Goal: Task Accomplishment & Management: Use online tool/utility

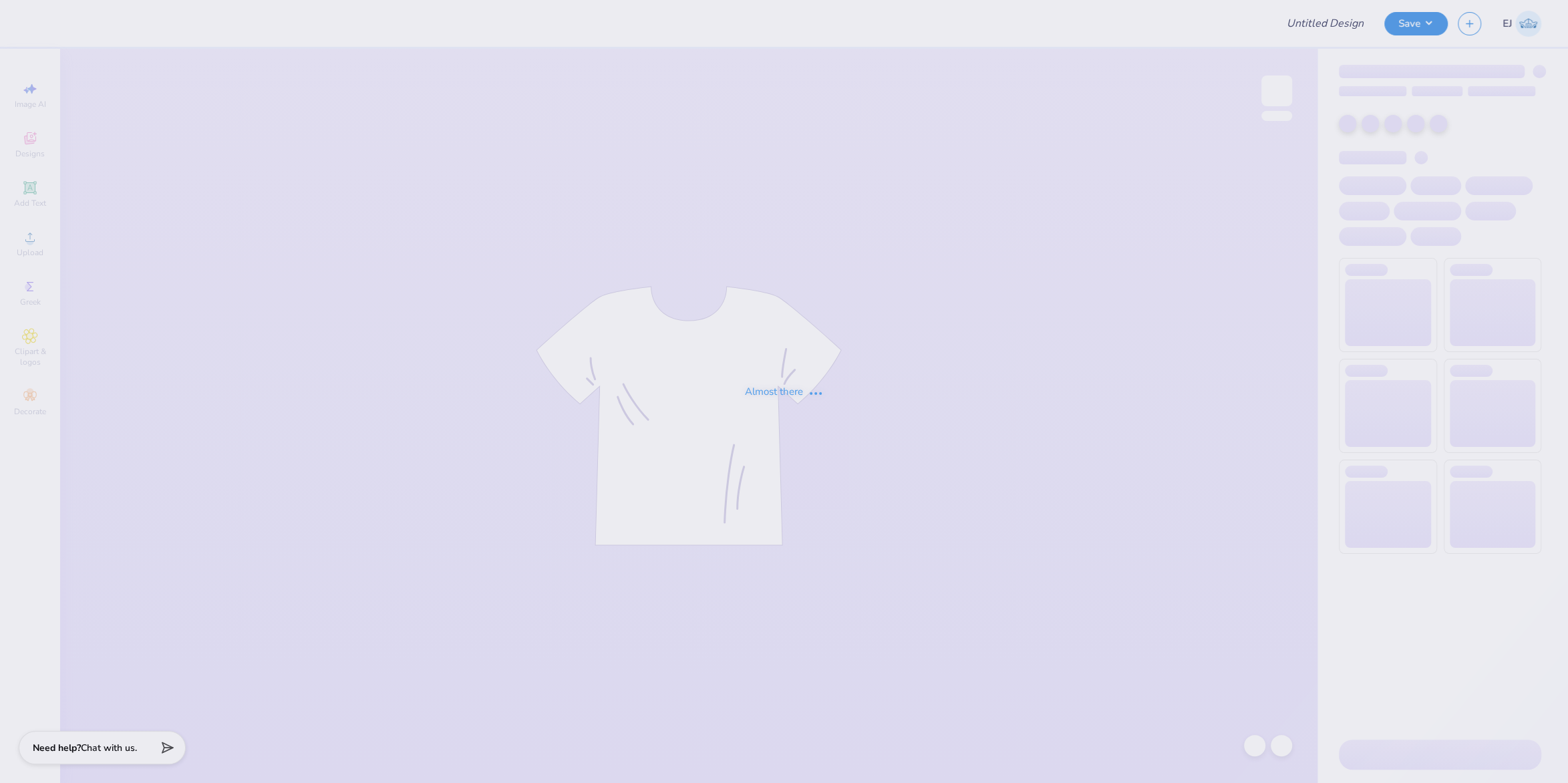
type input "ZTA x ATO Hoco"
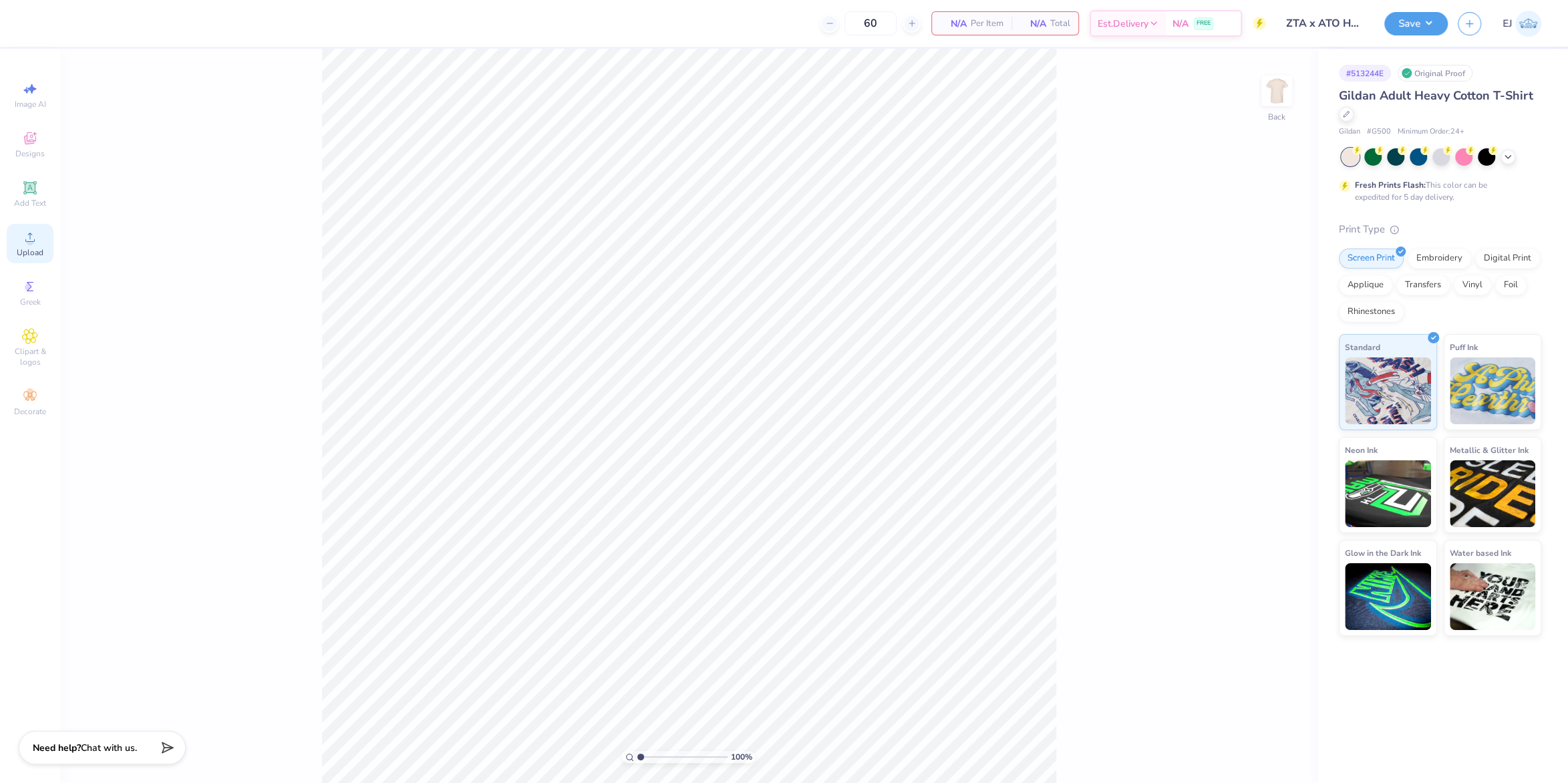
click at [33, 256] on span "Upload" at bounding box center [30, 253] width 27 height 11
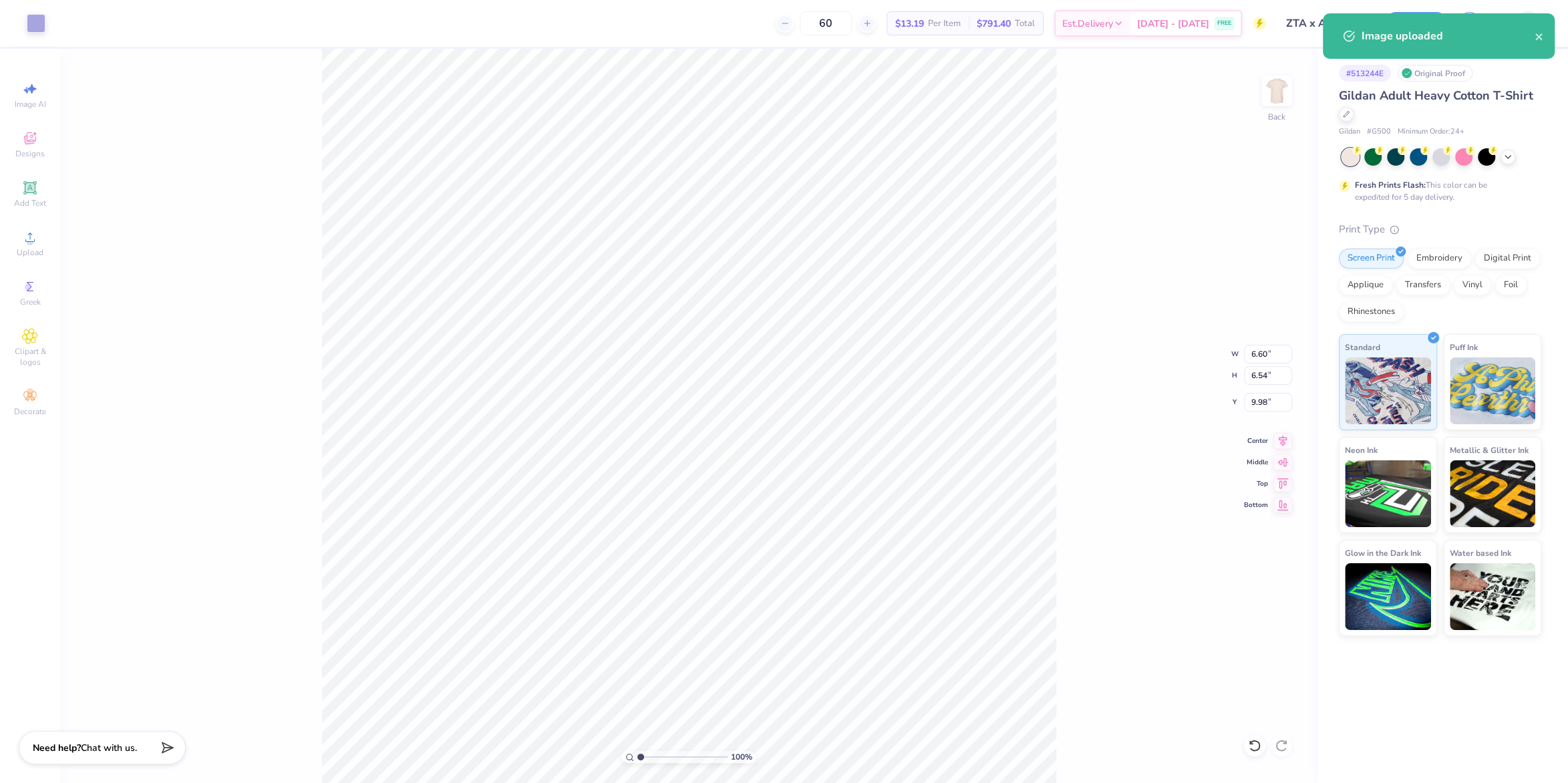
type input "3.00"
click at [1266, 357] on input "6.60" at bounding box center [1268, 354] width 48 height 19
type input "4.00"
type input "3.97"
type input "3.00"
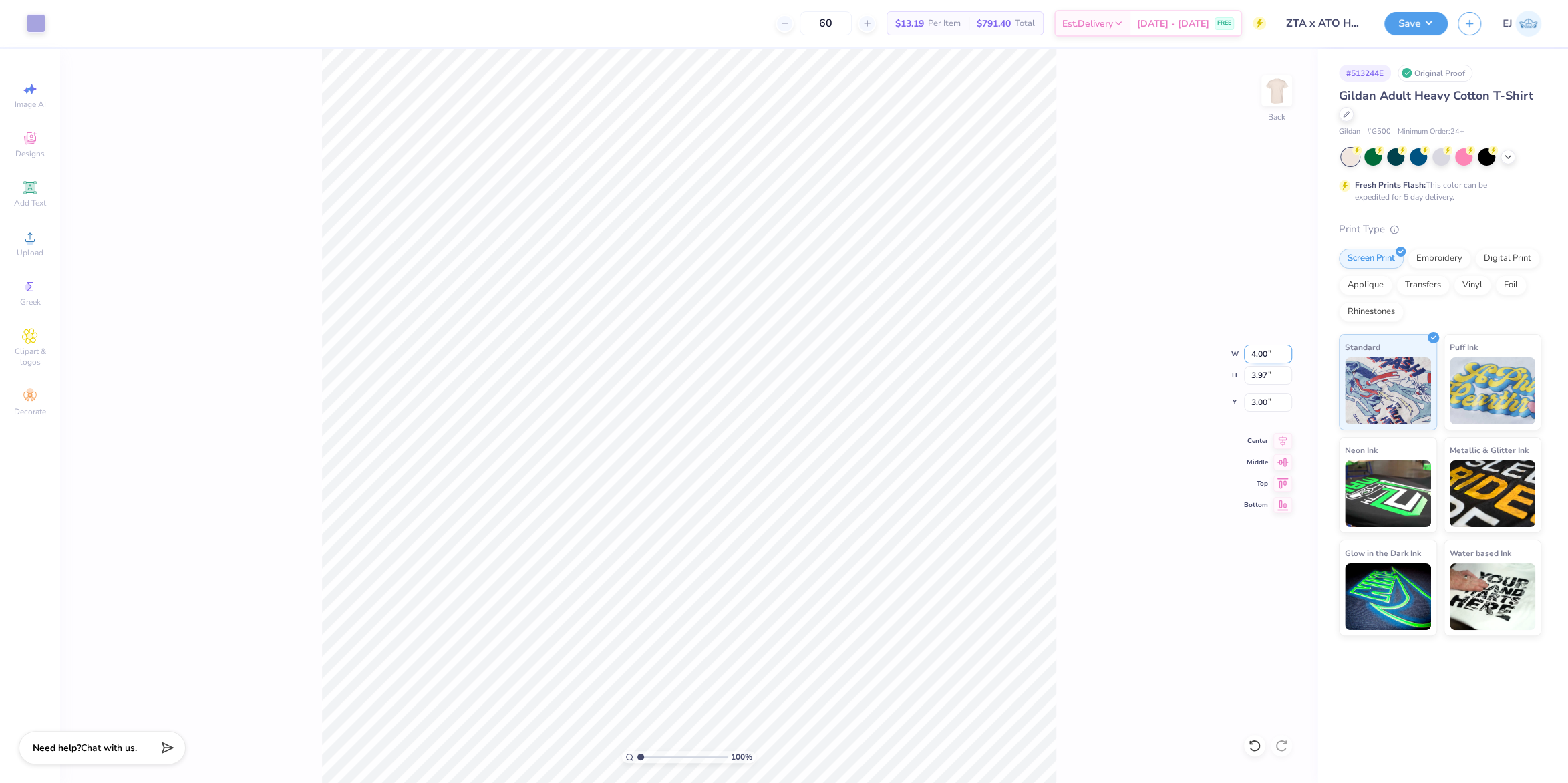
click at [1256, 359] on input "4.00" at bounding box center [1268, 354] width 48 height 19
type input "3.50"
type input "3.47"
type input "3.00"
click at [1268, 85] on img at bounding box center [1277, 91] width 54 height 54
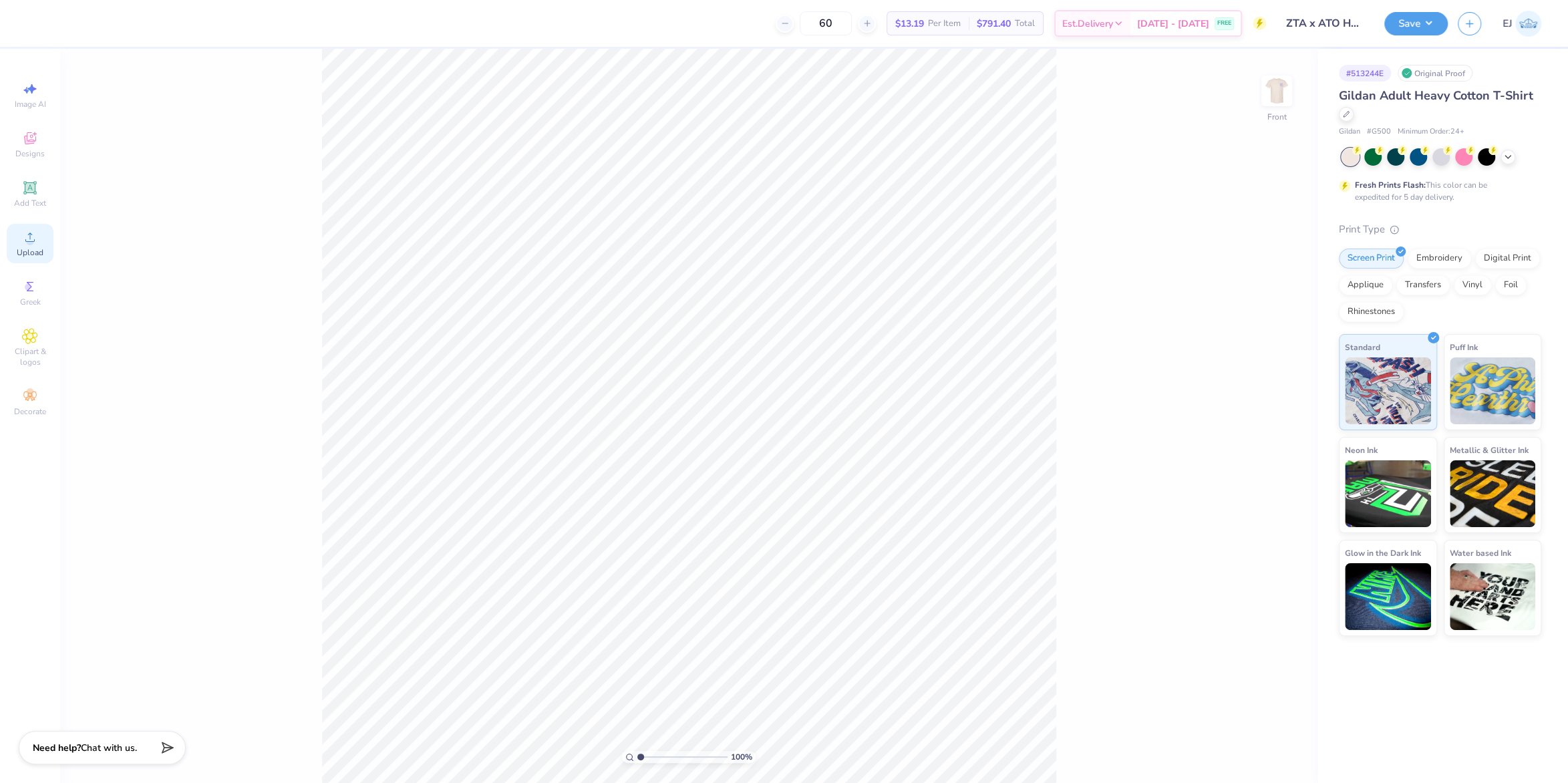
click at [41, 249] on span "Upload" at bounding box center [30, 253] width 27 height 11
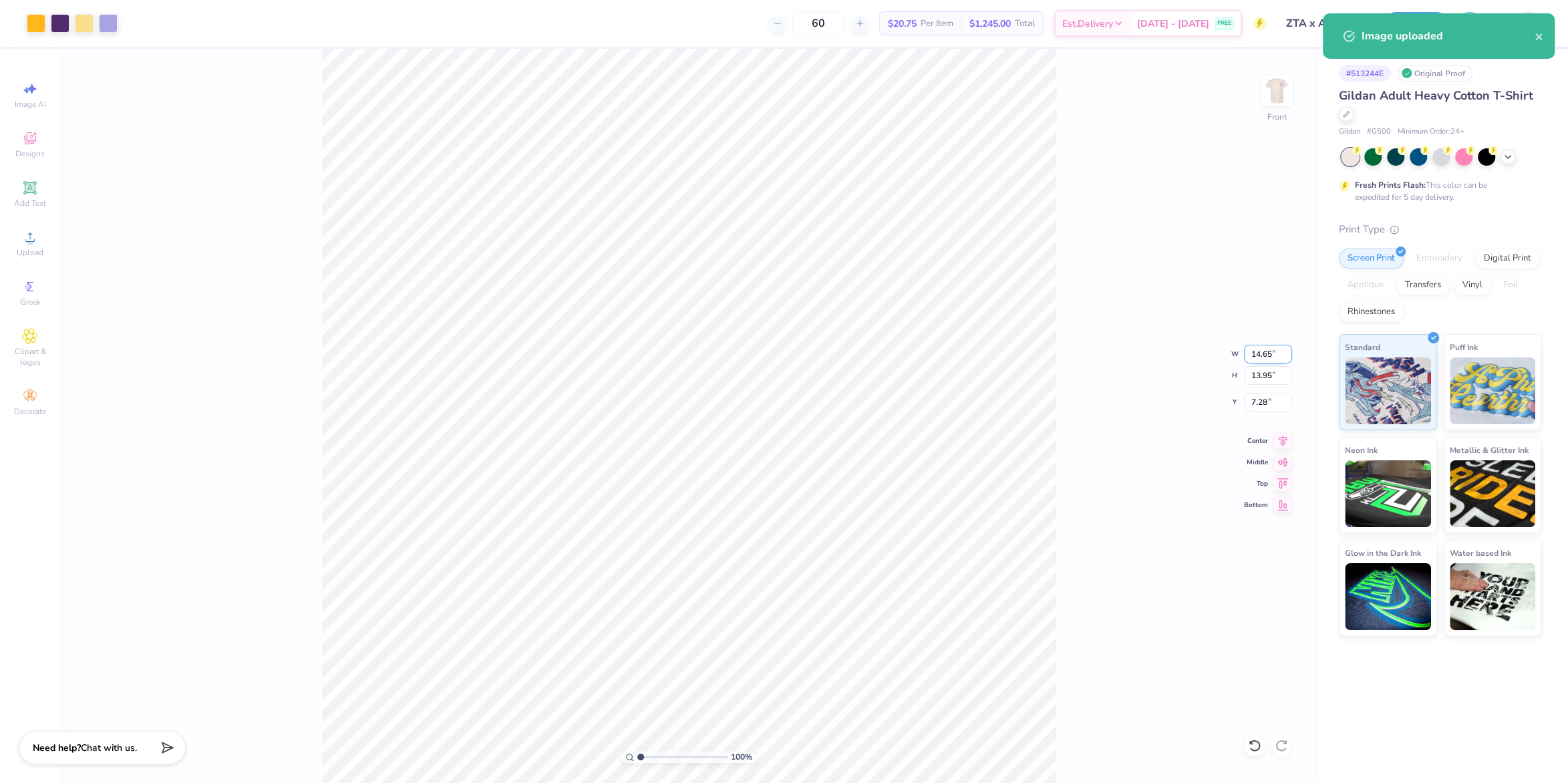
click at [1260, 359] on input "14.65" at bounding box center [1268, 354] width 48 height 19
type input "12.50"
type input "11.90"
type input "3.00"
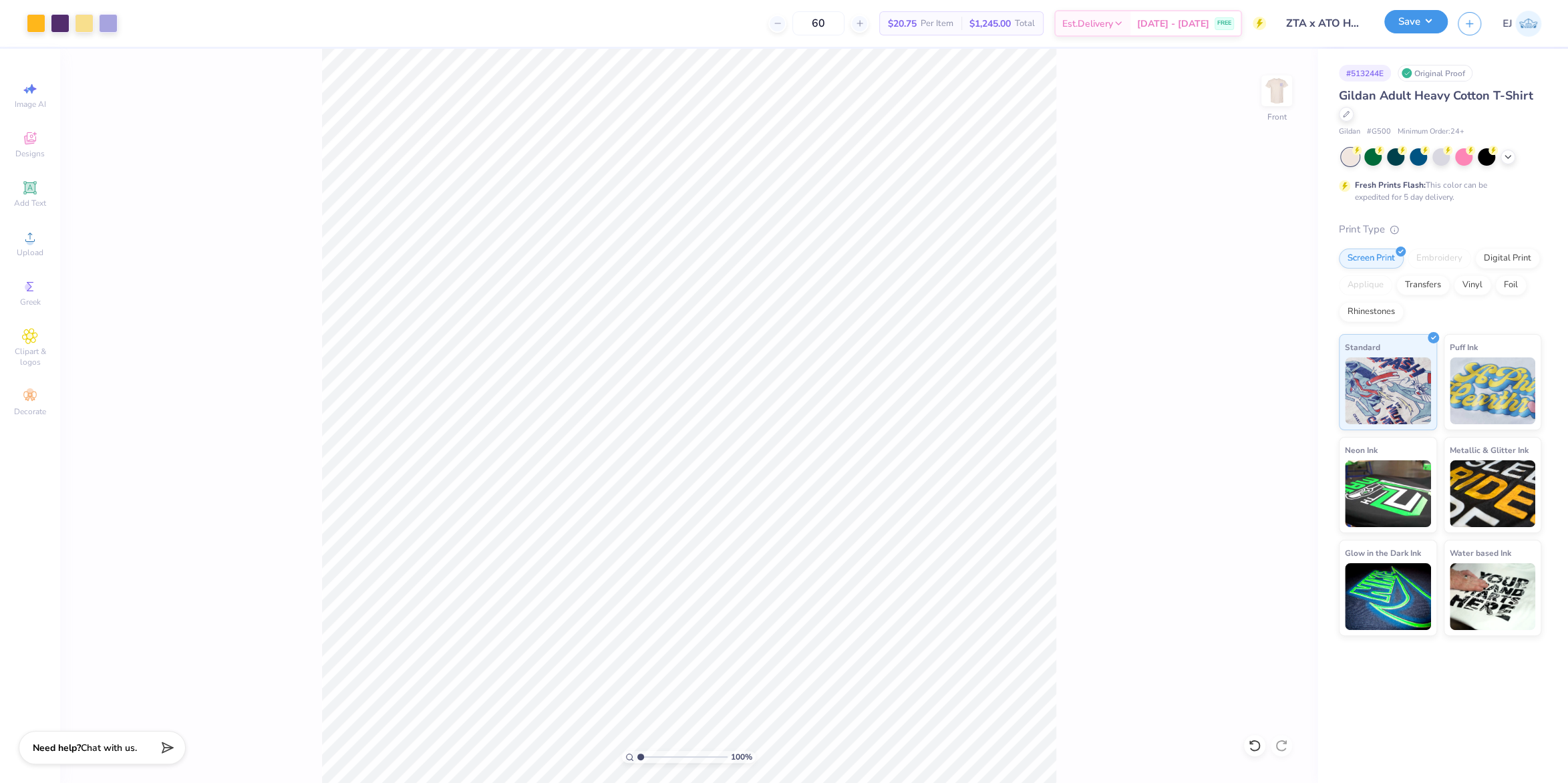
click at [1447, 22] on button "Save" at bounding box center [1415, 21] width 64 height 23
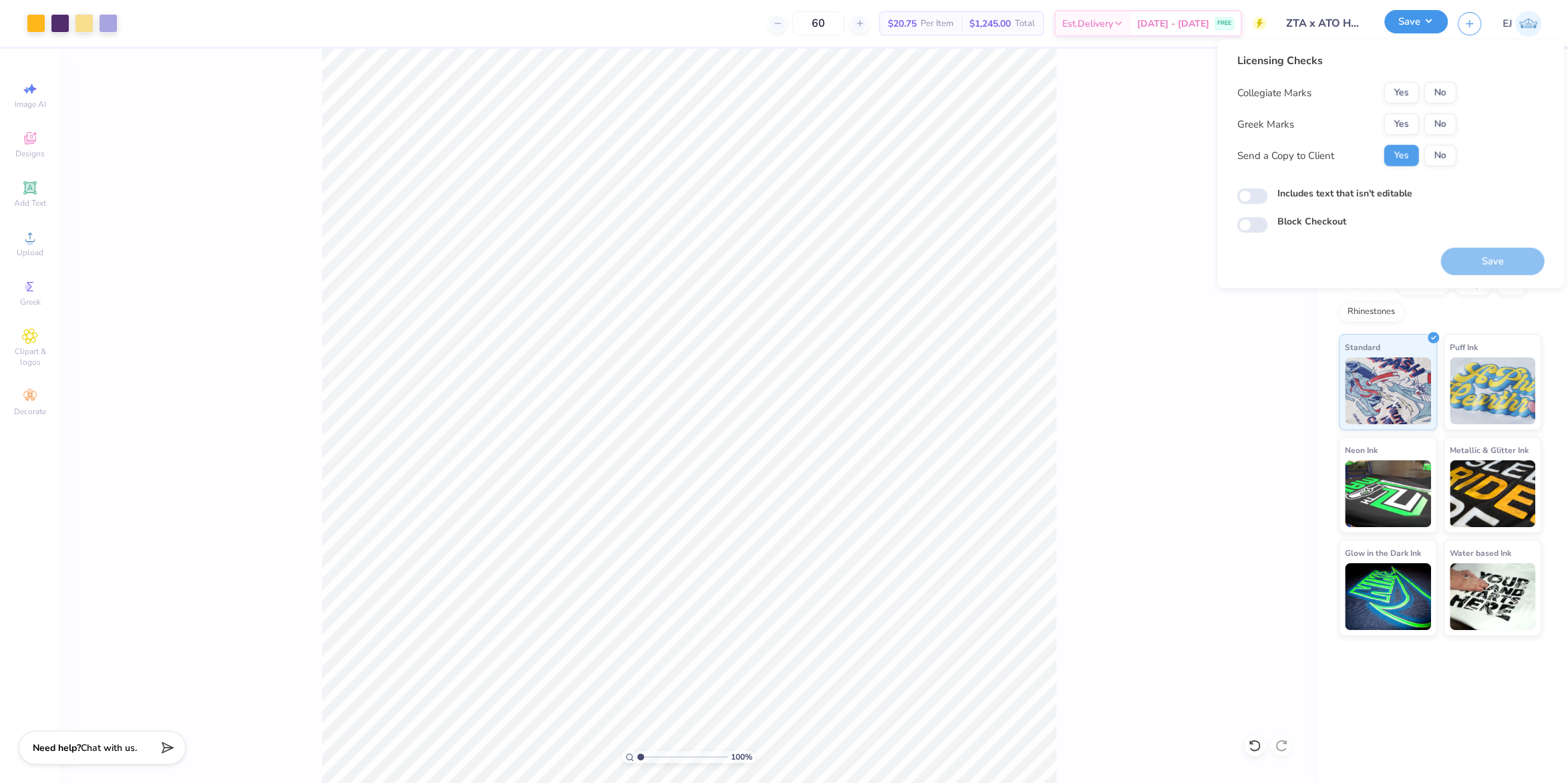
click at [1418, 22] on button "Save" at bounding box center [1415, 21] width 64 height 23
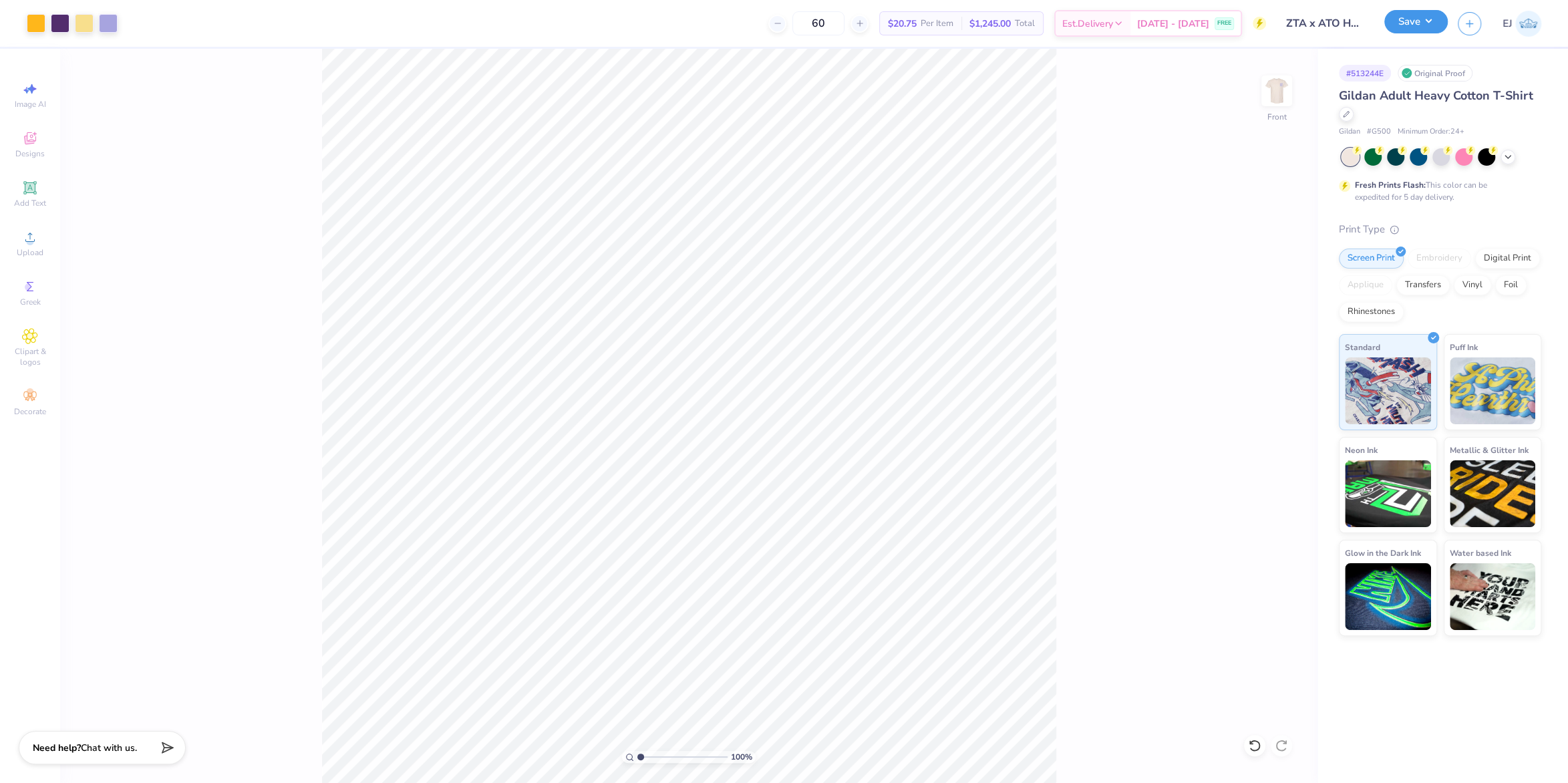
click at [1428, 27] on button "Save" at bounding box center [1415, 21] width 64 height 23
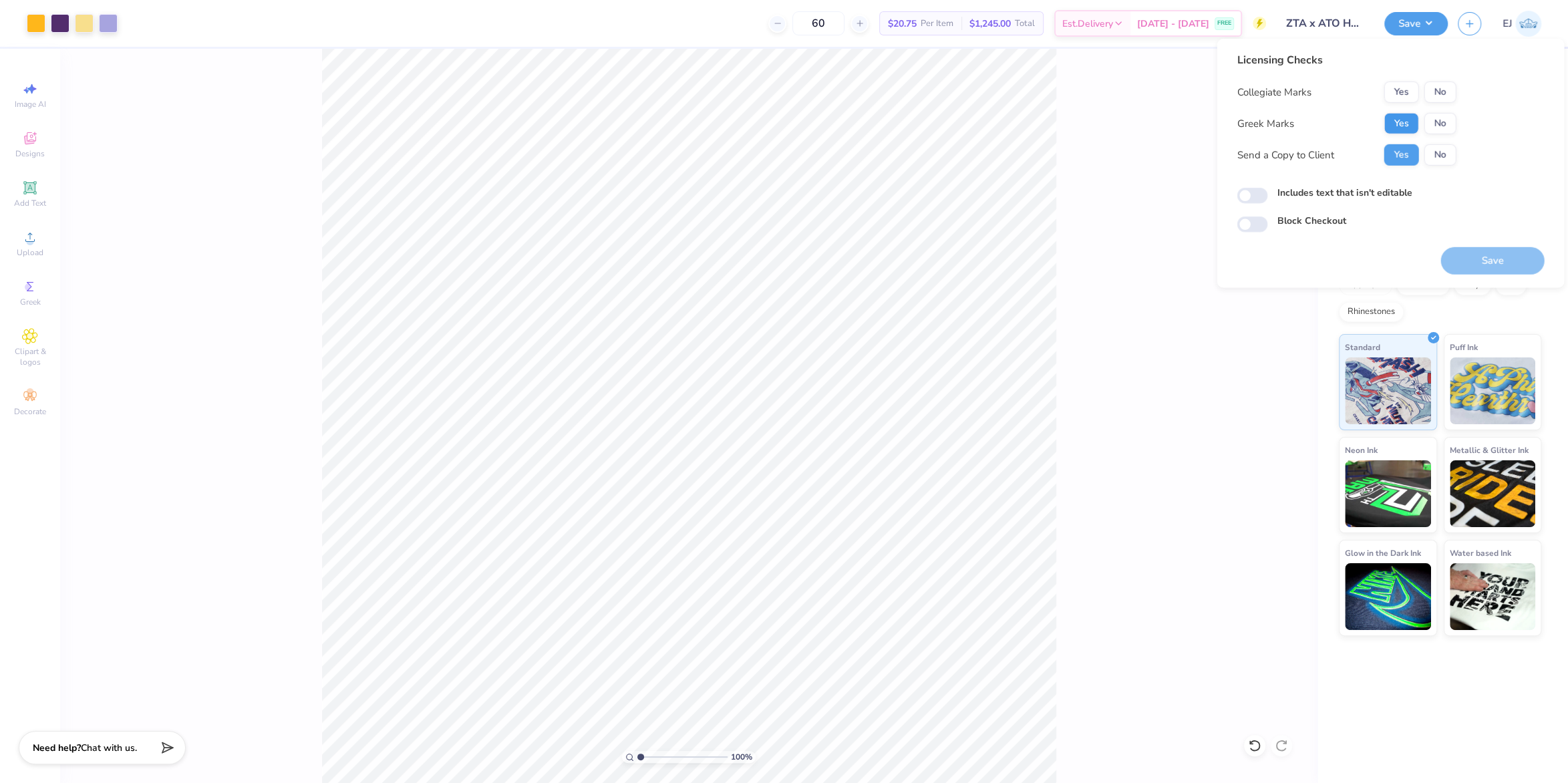
click at [1401, 130] on div "Collegiate Marks Yes No Greek Marks Yes No Send a Copy to Client Yes No" at bounding box center [1347, 124] width 219 height 84
click at [1402, 125] on button "Yes" at bounding box center [1401, 124] width 35 height 21
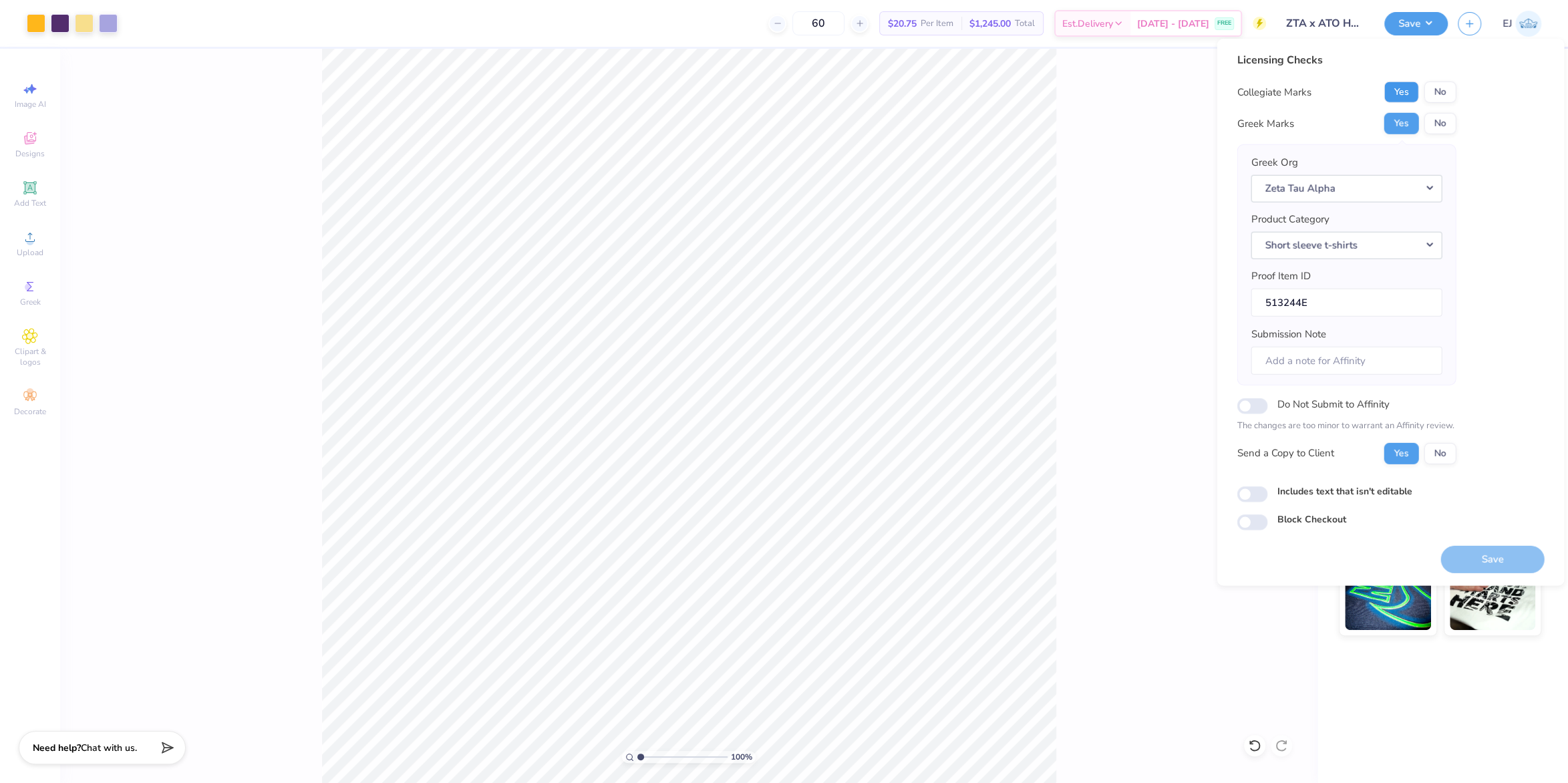
click at [1409, 96] on button "Yes" at bounding box center [1401, 92] width 35 height 21
click at [1508, 557] on button "Save" at bounding box center [1492, 559] width 104 height 27
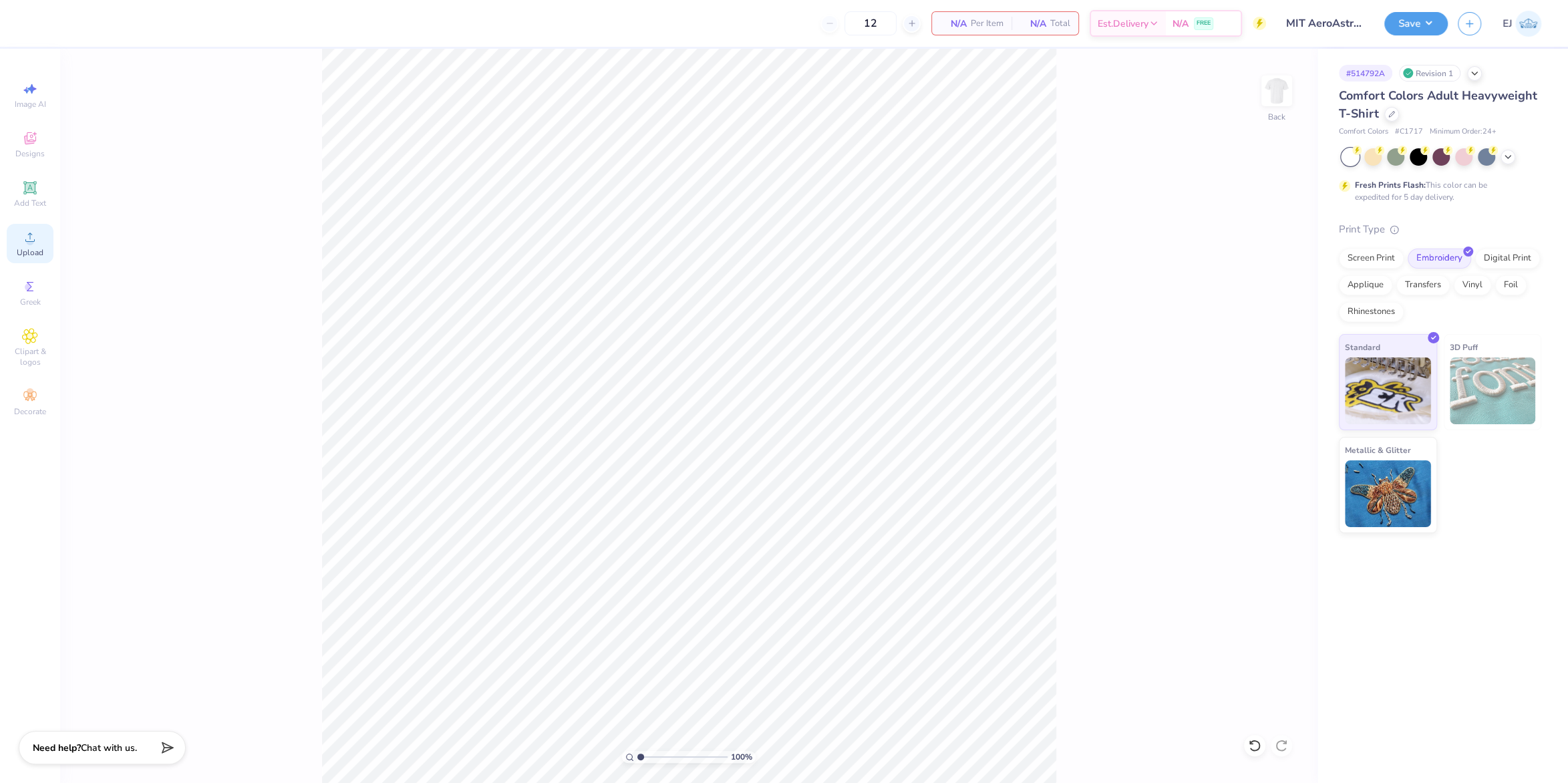
click at [18, 254] on span "Upload" at bounding box center [30, 253] width 27 height 11
click at [19, 244] on div "Upload" at bounding box center [30, 244] width 47 height 39
click at [28, 246] on circle at bounding box center [29, 242] width 7 height 7
click at [28, 240] on circle at bounding box center [29, 242] width 7 height 7
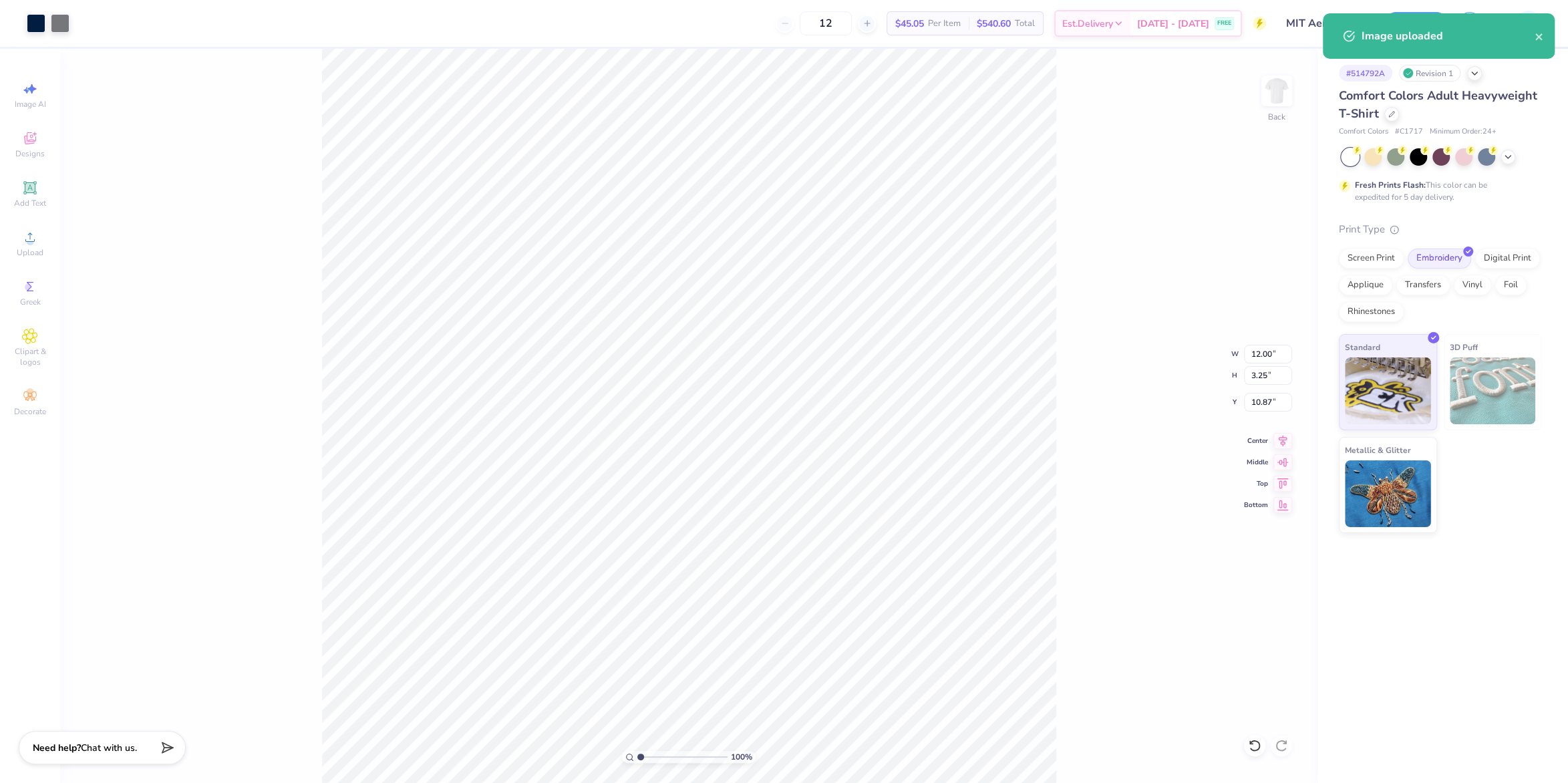
type input "3.00"
click at [1266, 357] on input "12.00" at bounding box center [1268, 354] width 48 height 19
type input "3"
type input "3.50"
type input "0.95"
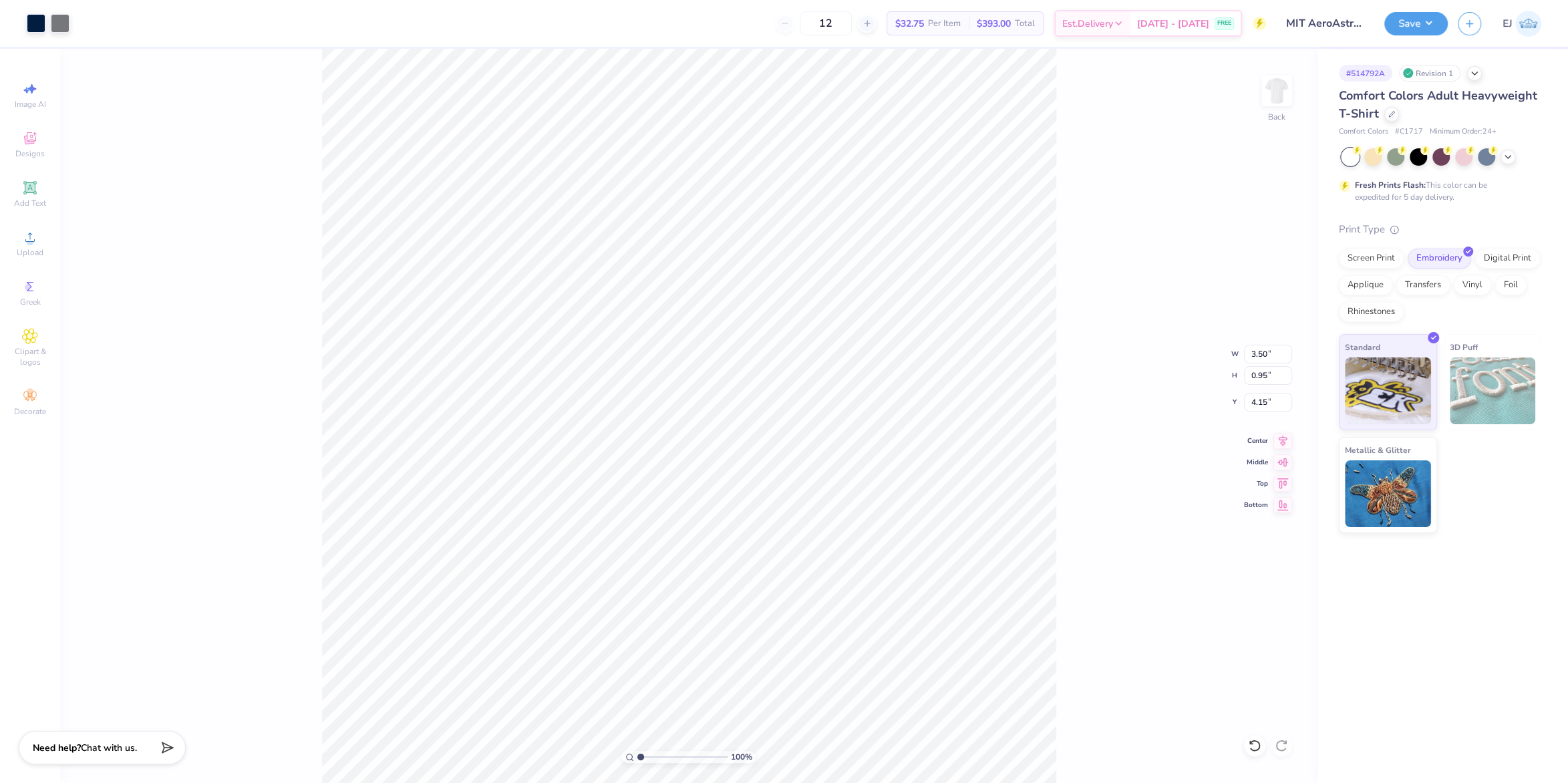
type input "3.00"
click at [1389, 255] on div "Screen Print" at bounding box center [1371, 257] width 65 height 20
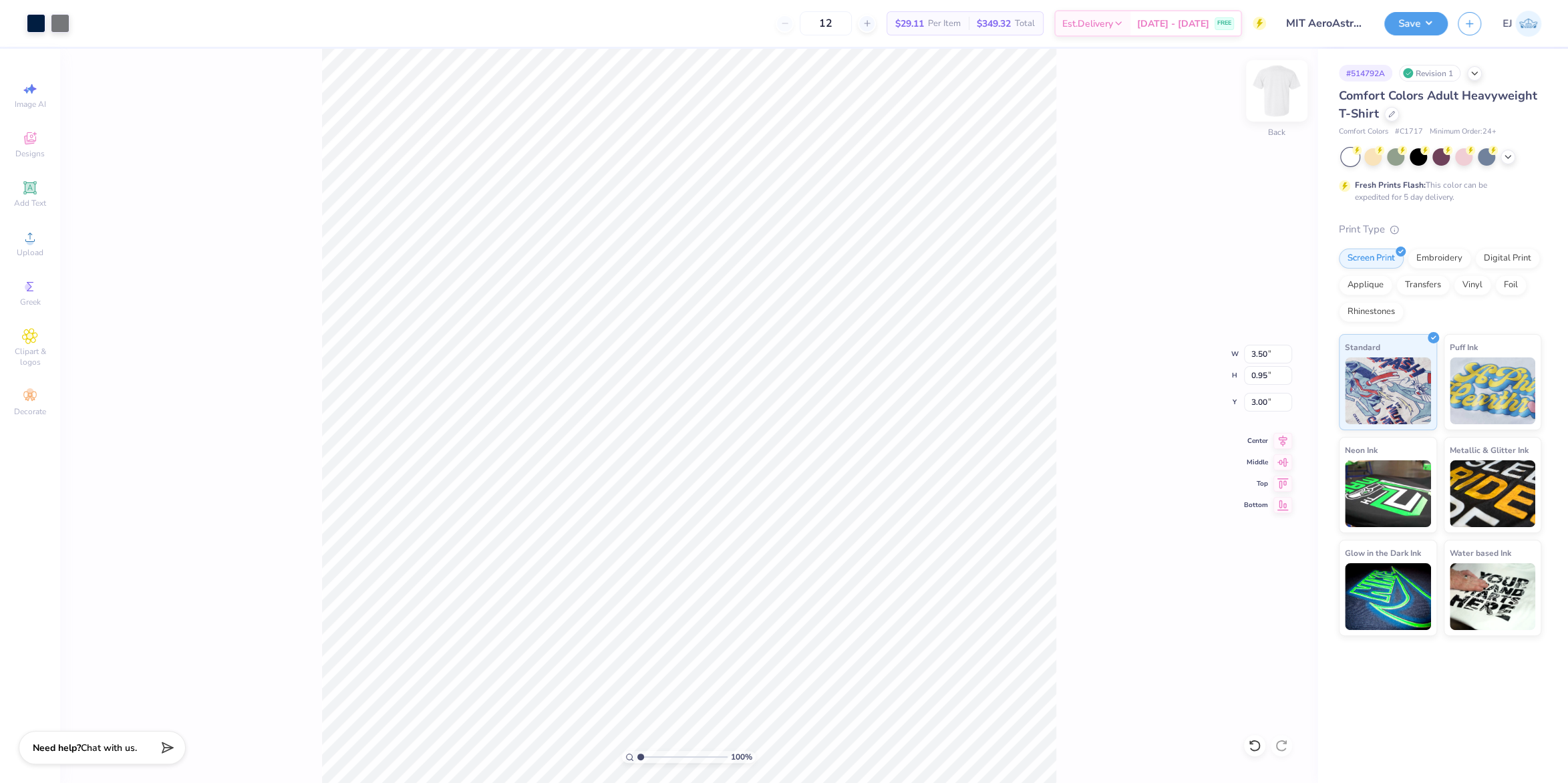
click at [1279, 92] on img at bounding box center [1277, 91] width 54 height 54
click at [31, 242] on icon at bounding box center [30, 238] width 16 height 16
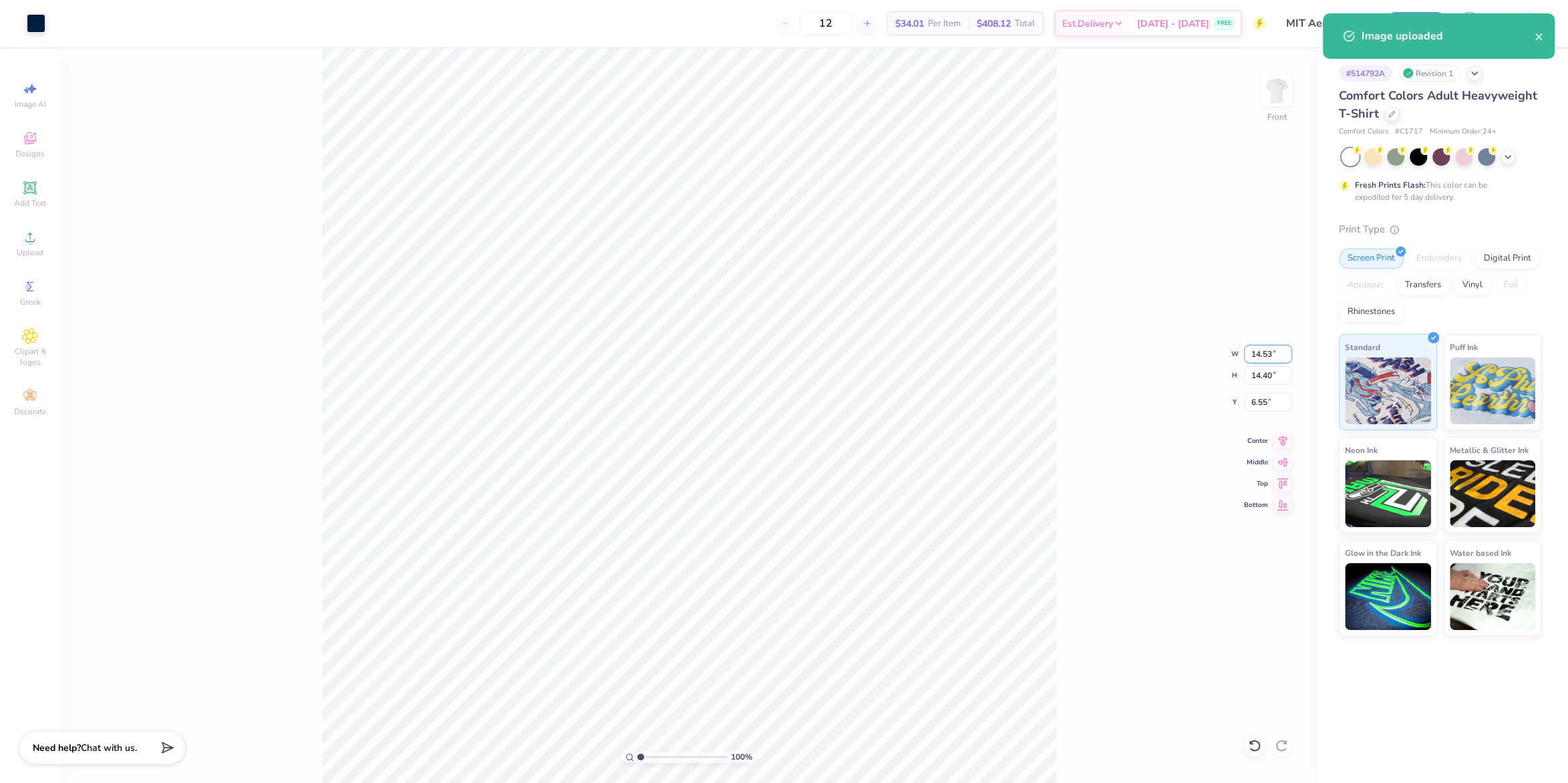
click at [1261, 353] on input "14.53" at bounding box center [1268, 354] width 48 height 19
type input "12.50"
type input "12.39"
type input "3.00"
click at [1082, 388] on div "100 % Front W 12.50 12.50 " H 12.39 12.39 " Y 3.00 3.00 " Center Middle Top Bot…" at bounding box center [689, 416] width 1258 height 735
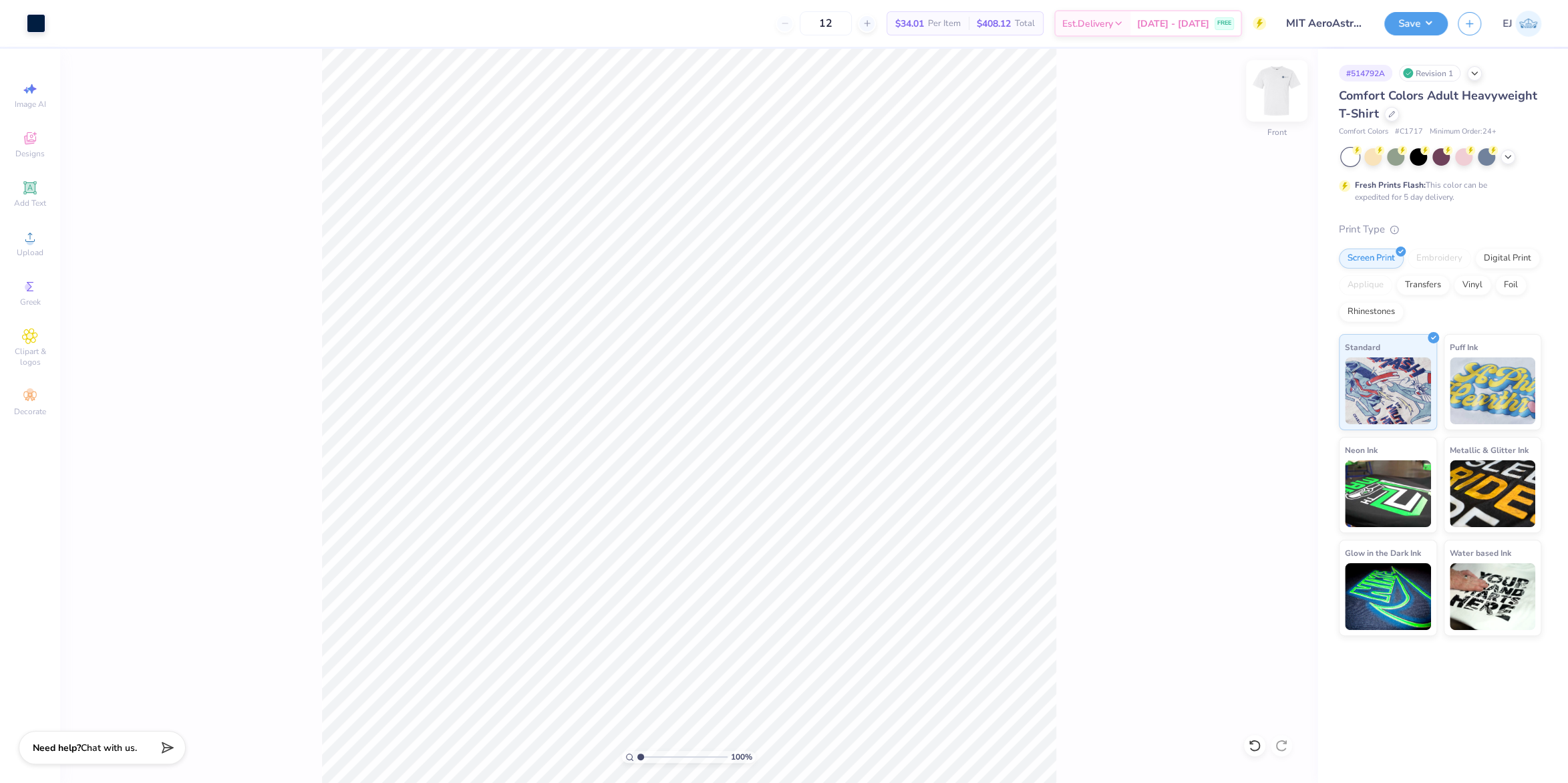
click at [1279, 87] on img at bounding box center [1277, 91] width 54 height 54
drag, startPoint x: 1442, startPoint y: 34, endPoint x: 1441, endPoint y: 27, distance: 7.1
click at [1442, 33] on div "Save" at bounding box center [1415, 23] width 64 height 23
click at [1440, 21] on button "Save" at bounding box center [1415, 21] width 64 height 23
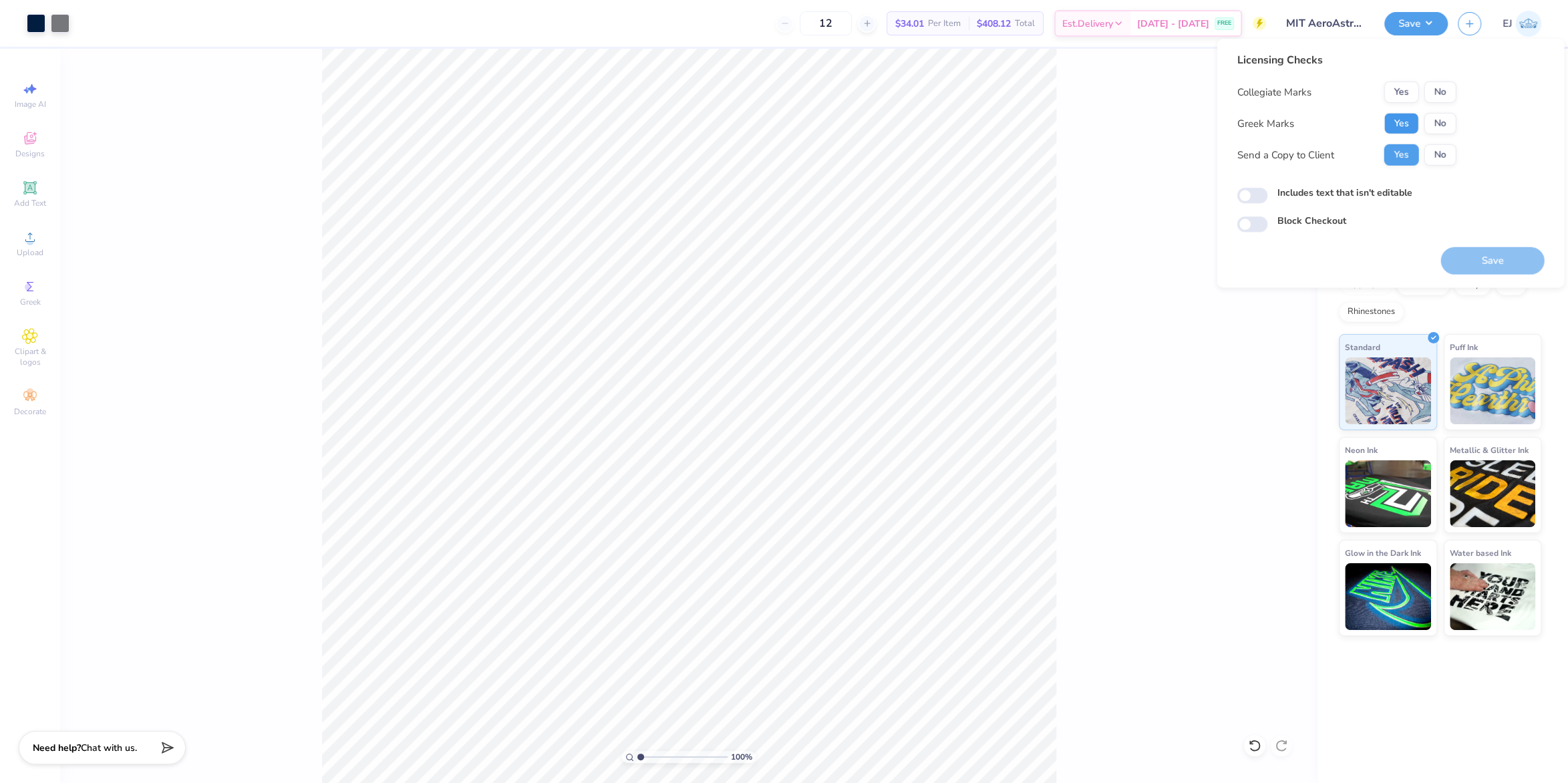
click at [1412, 120] on button "Yes" at bounding box center [1401, 124] width 35 height 21
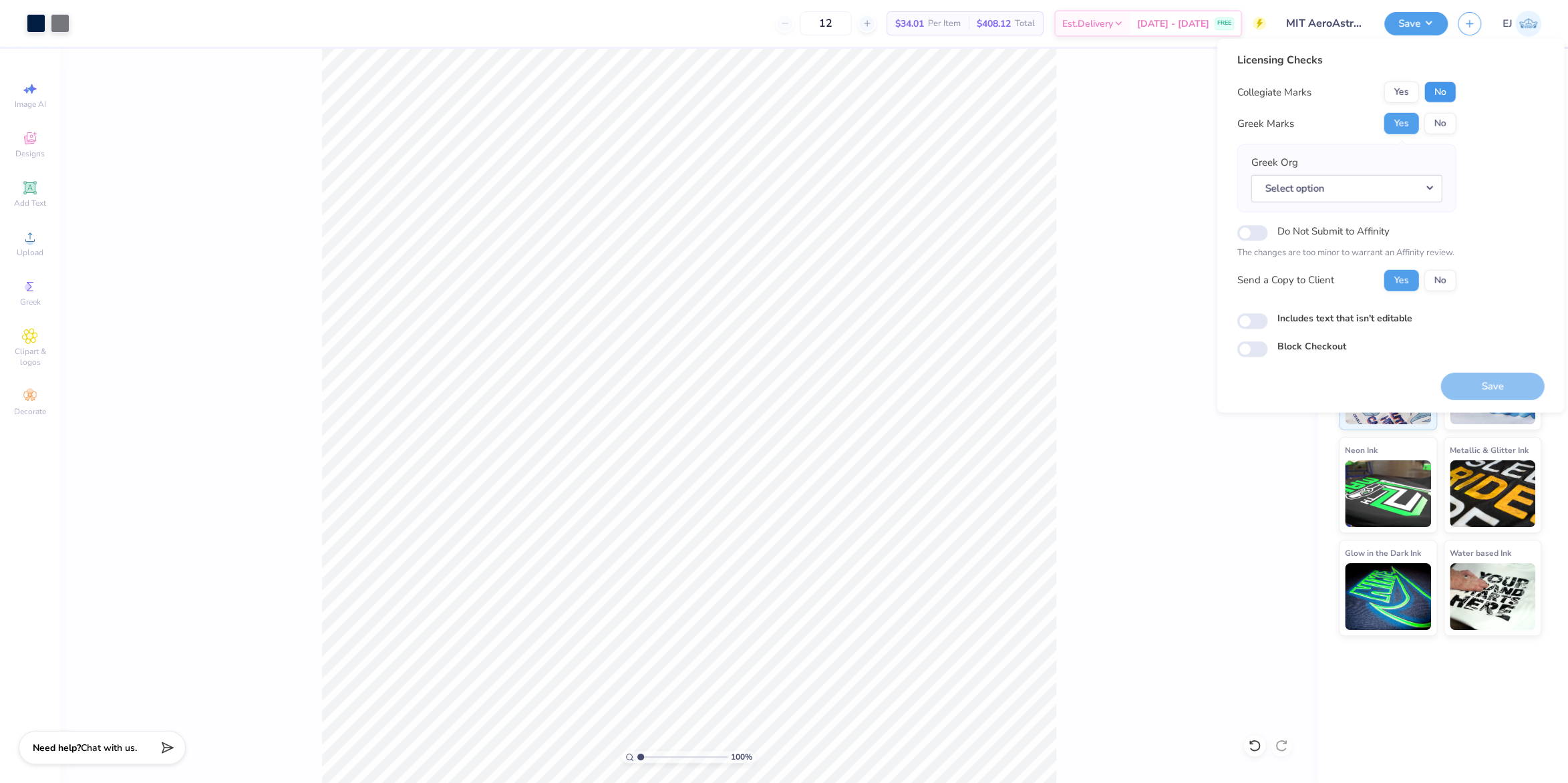
click at [1446, 88] on button "No" at bounding box center [1440, 92] width 32 height 21
click at [1410, 91] on button "Yes" at bounding box center [1401, 92] width 35 height 21
click at [1444, 112] on div "Collegiate Marks Yes No Greek Marks Yes No Greek Org Select option Do Not Submi…" at bounding box center [1347, 187] width 219 height 210
click at [1446, 120] on button "No" at bounding box center [1440, 124] width 32 height 21
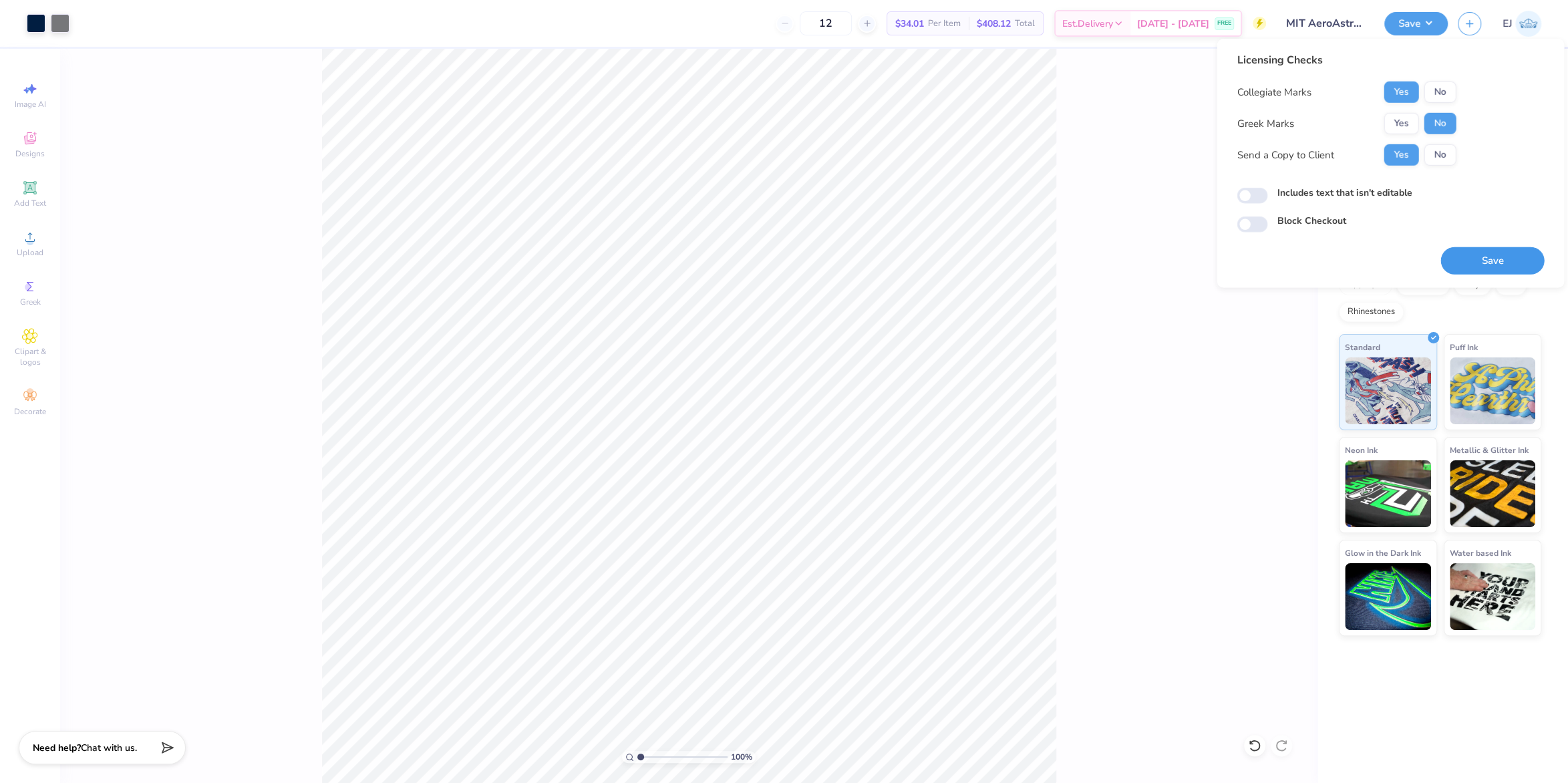
click at [1497, 264] on button "Save" at bounding box center [1492, 261] width 104 height 27
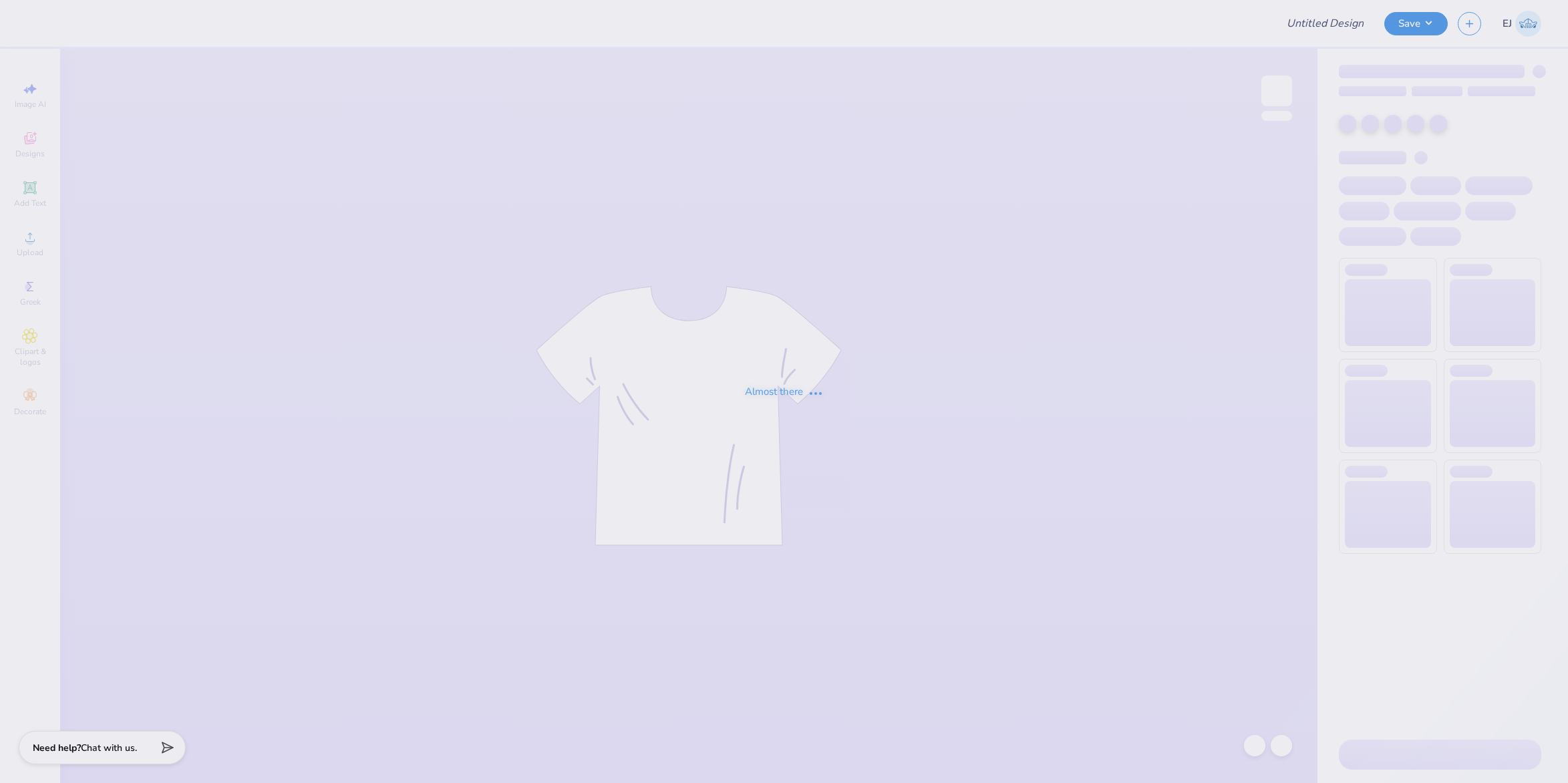
type input "MIT AeroAstro Swag Fall 2025"
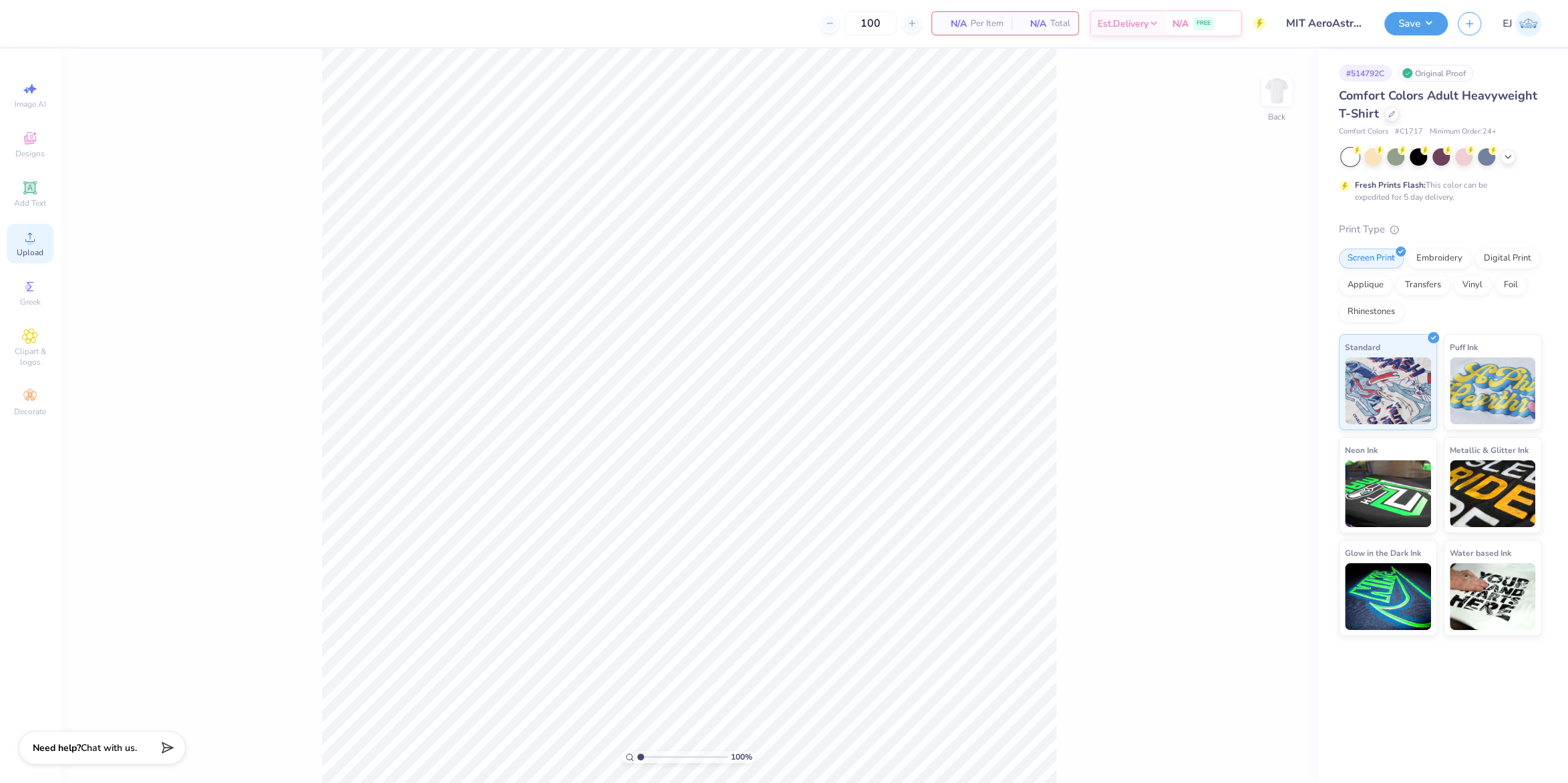
click at [39, 252] on span "Upload" at bounding box center [30, 253] width 27 height 11
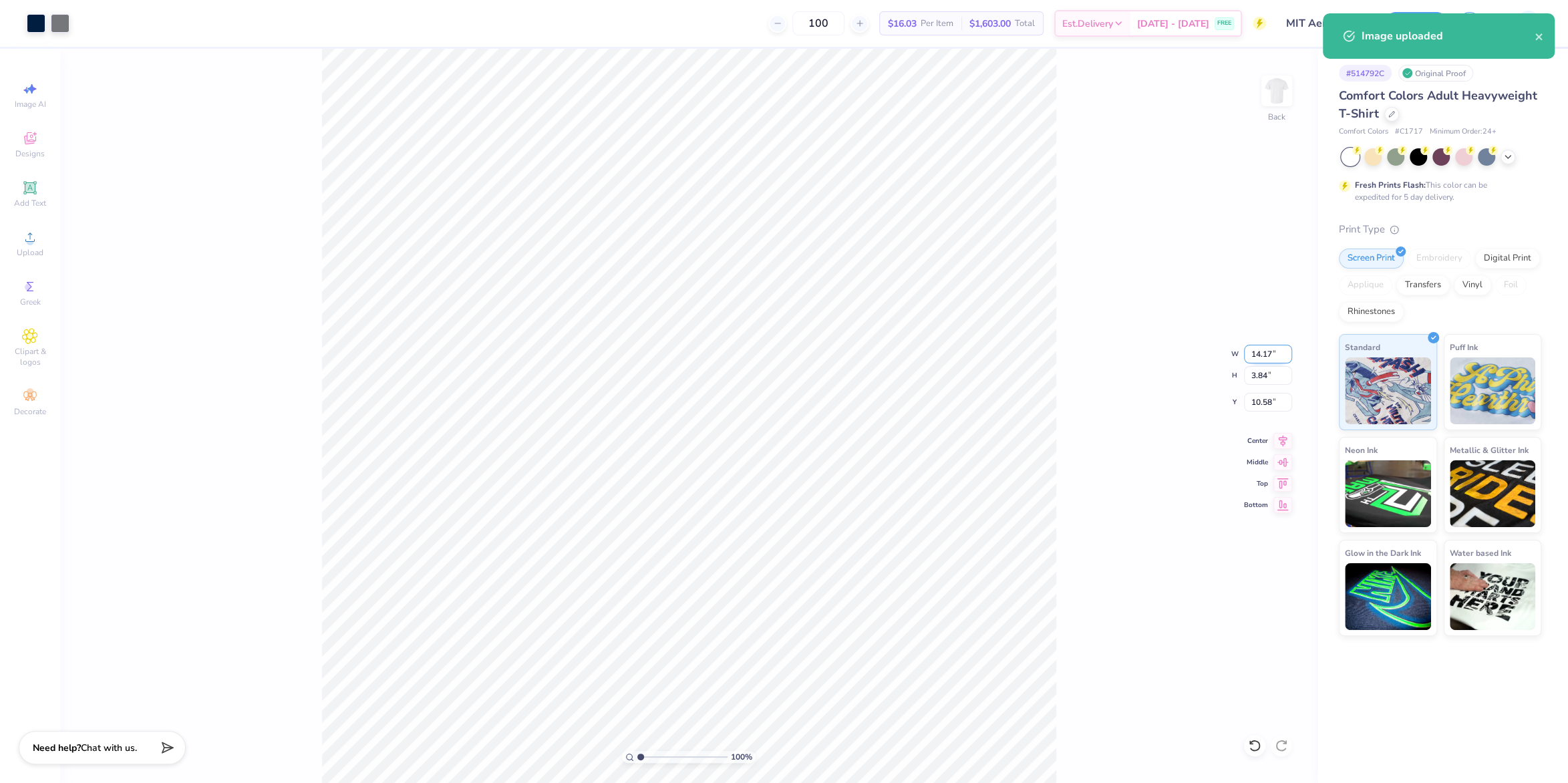
click at [1276, 355] on input "14.17" at bounding box center [1268, 354] width 48 height 19
type input "3.50"
type input "0.95"
type input "3.00"
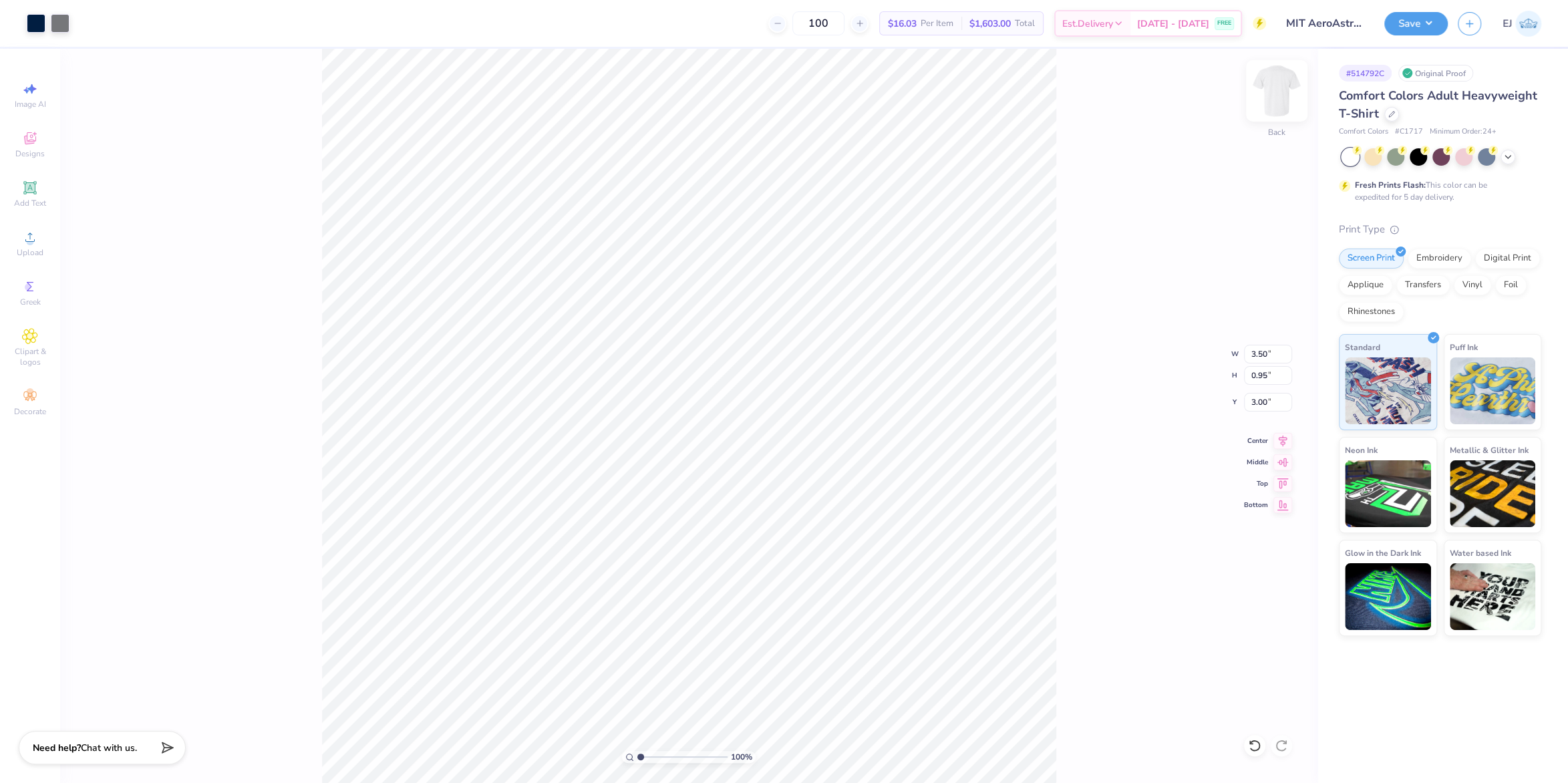
click at [1288, 91] on img at bounding box center [1277, 91] width 54 height 54
click at [15, 236] on div "Upload" at bounding box center [30, 244] width 47 height 39
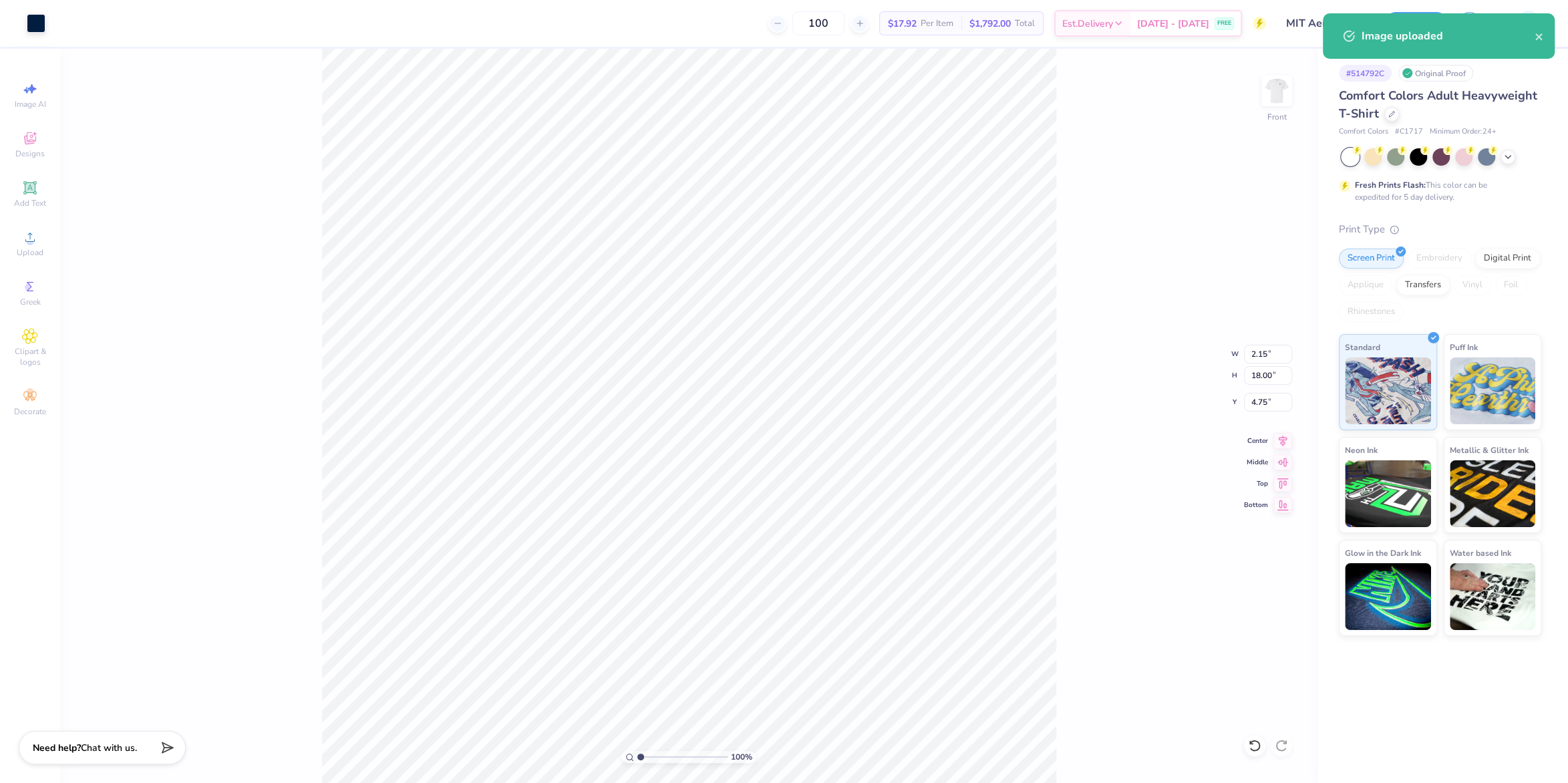
click at [1274, 389] on div "100 % Front W 2.15 2.15 " H 18.00 18.00 " Y 4.75 4.75 " Center Middle Top Bottom" at bounding box center [689, 416] width 1258 height 735
click at [1282, 440] on icon at bounding box center [1283, 439] width 9 height 11
click at [1250, 381] on input "18.00" at bounding box center [1268, 375] width 48 height 19
type input "15"
type input "1.80"
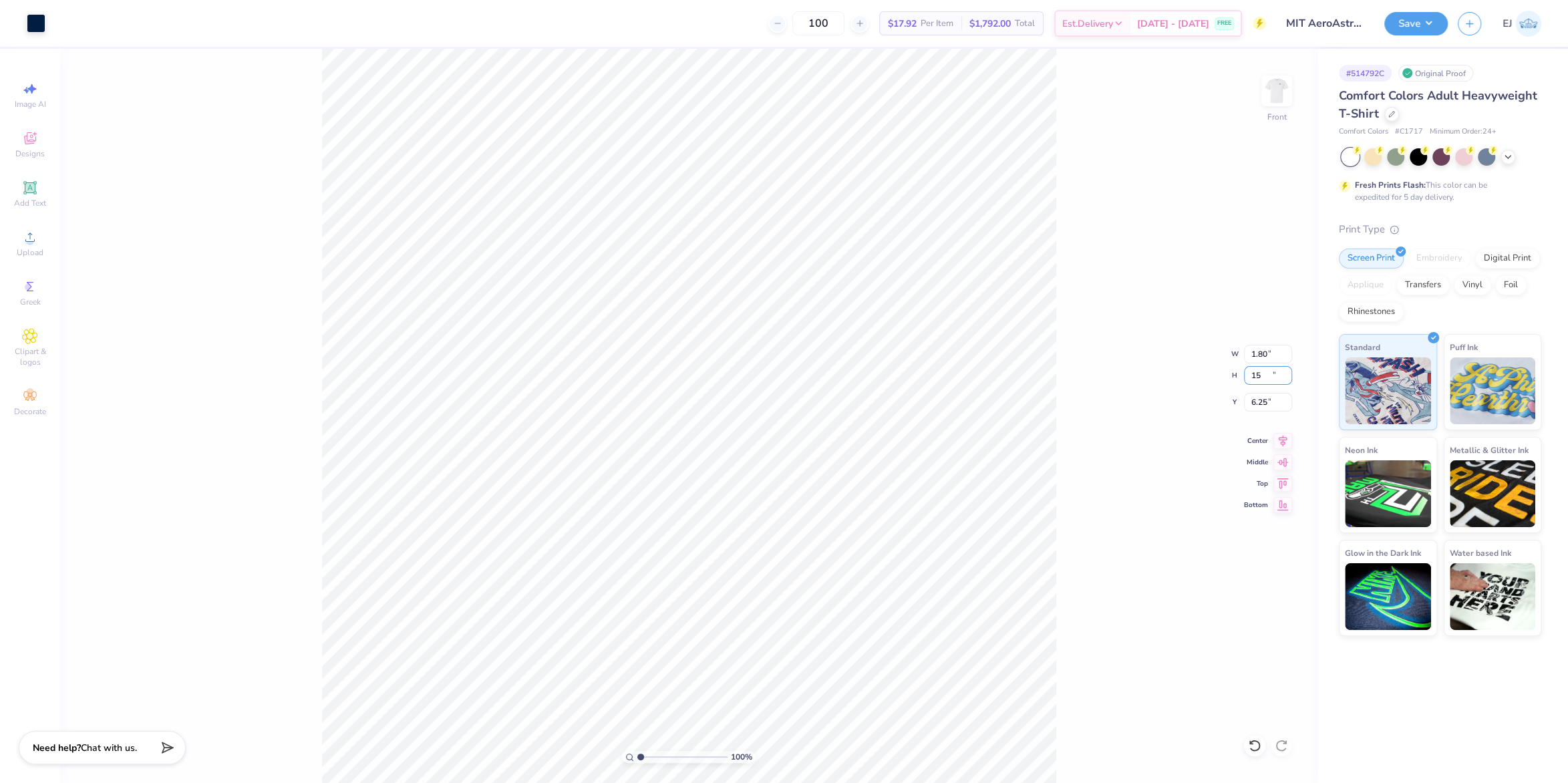
type input "15.00"
type input "3.00"
click at [1438, 33] on div "Save EJ" at bounding box center [1476, 23] width 184 height 47
click at [1438, 31] on button "Save" at bounding box center [1415, 21] width 64 height 23
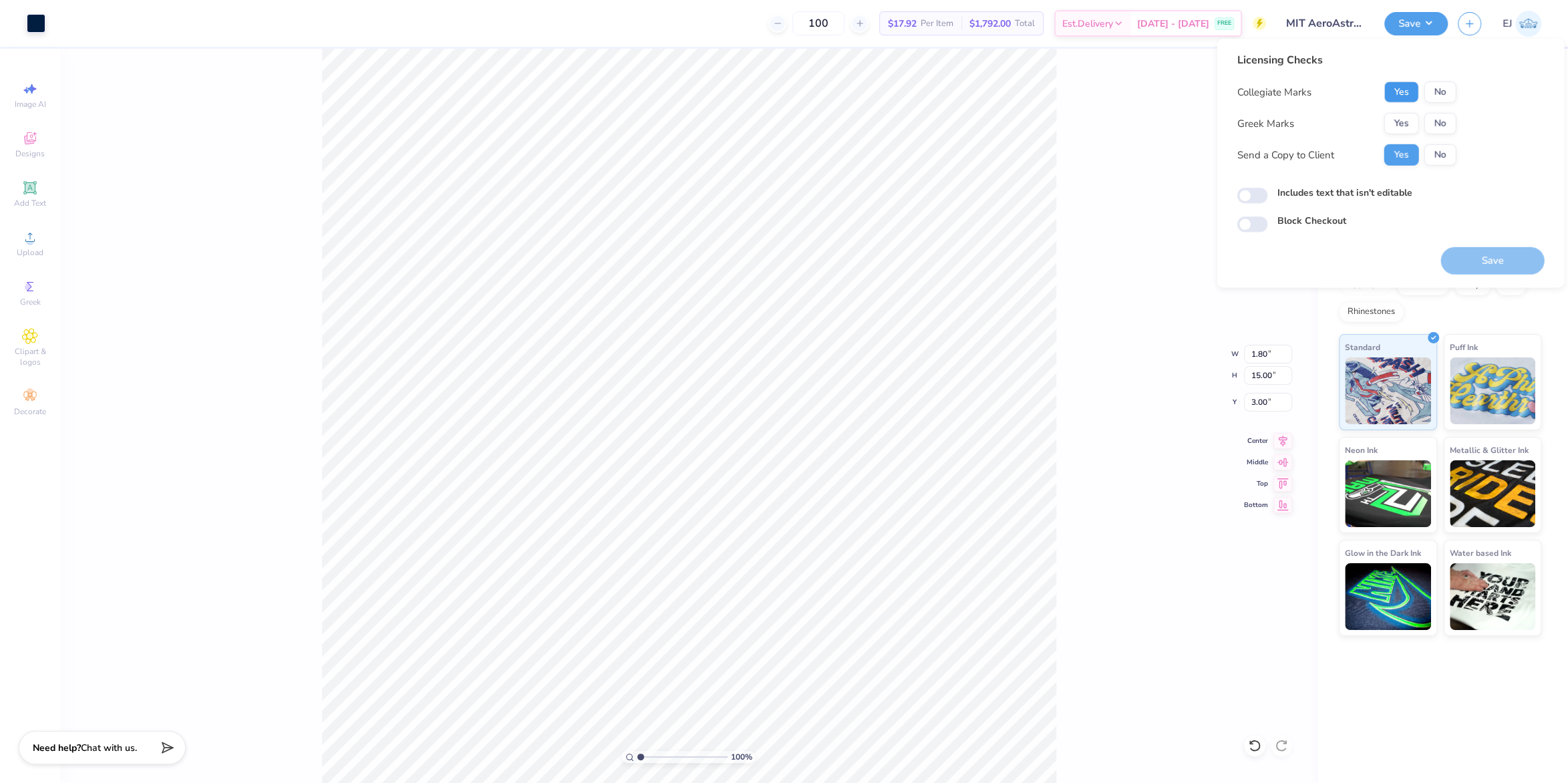
click at [1407, 90] on button "Yes" at bounding box center [1401, 92] width 35 height 21
click at [1436, 114] on button "No" at bounding box center [1440, 124] width 32 height 21
click at [1191, 350] on div "100 % Front W 1.80 1.80 " H 15.00 15.00 " Y 3.00 3.00 " Center Middle Top Bottom" at bounding box center [689, 416] width 1258 height 735
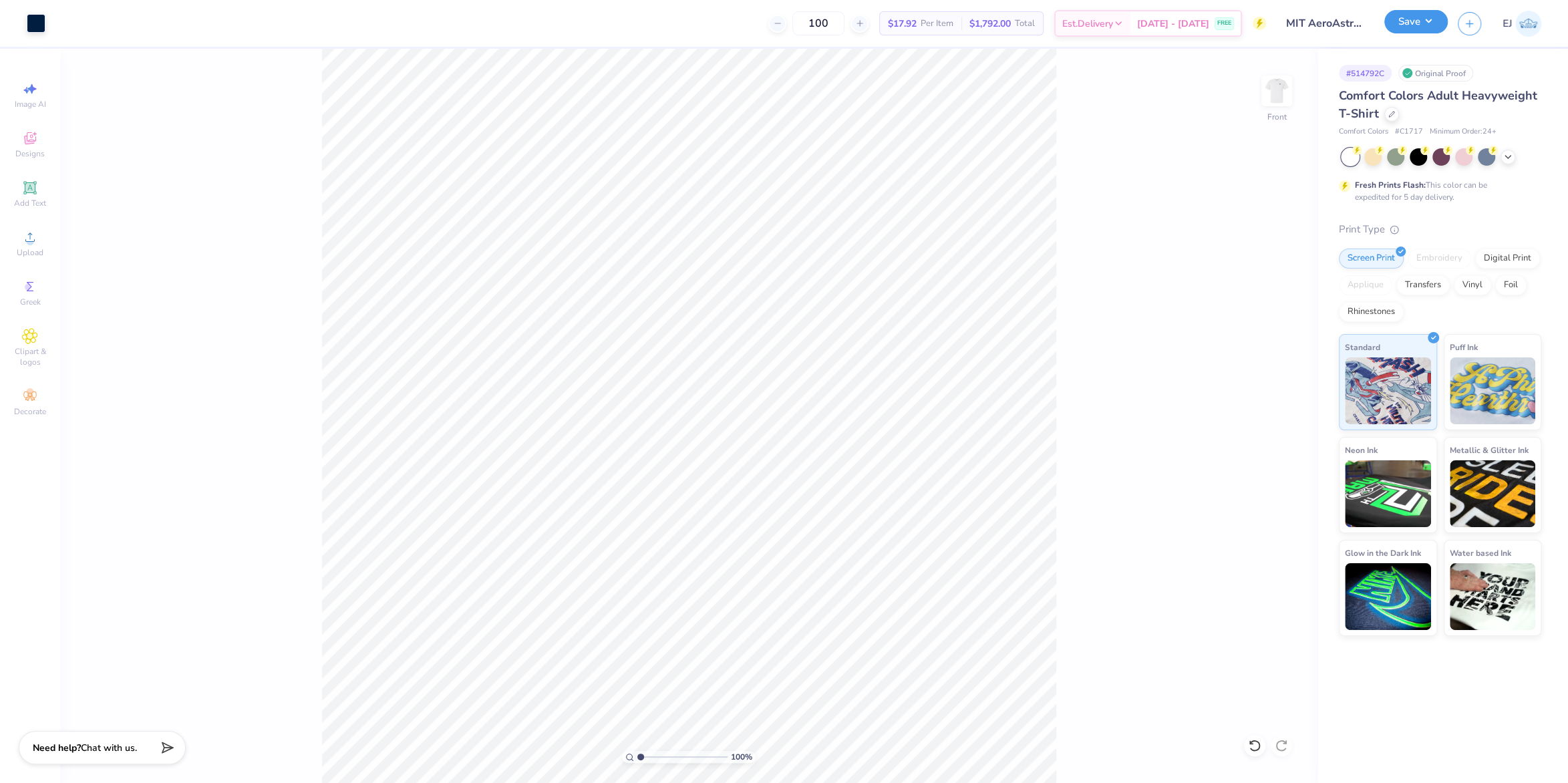
click at [1413, 28] on button "Save" at bounding box center [1415, 21] width 64 height 23
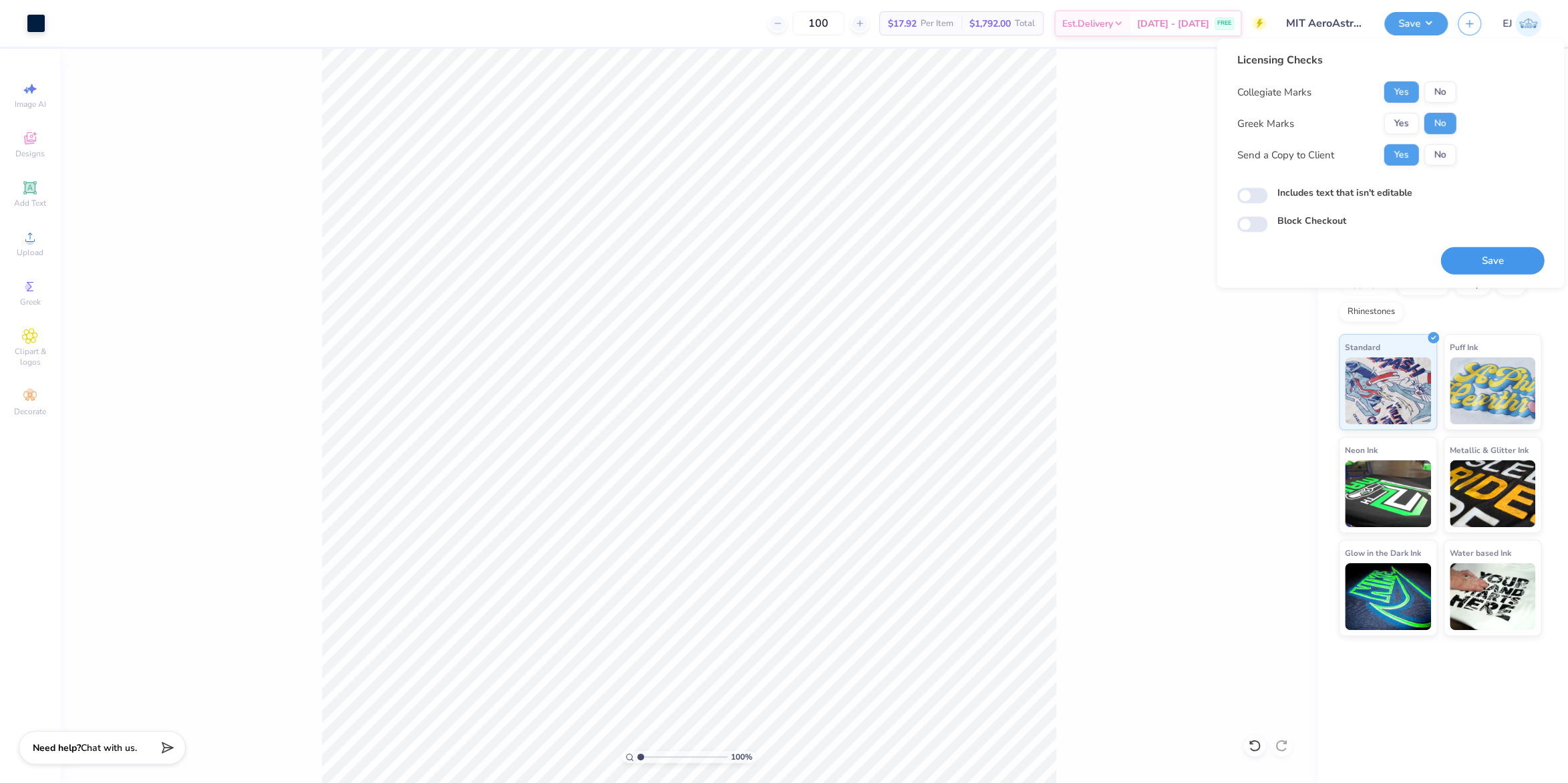
click at [1477, 257] on button "Save" at bounding box center [1492, 261] width 104 height 27
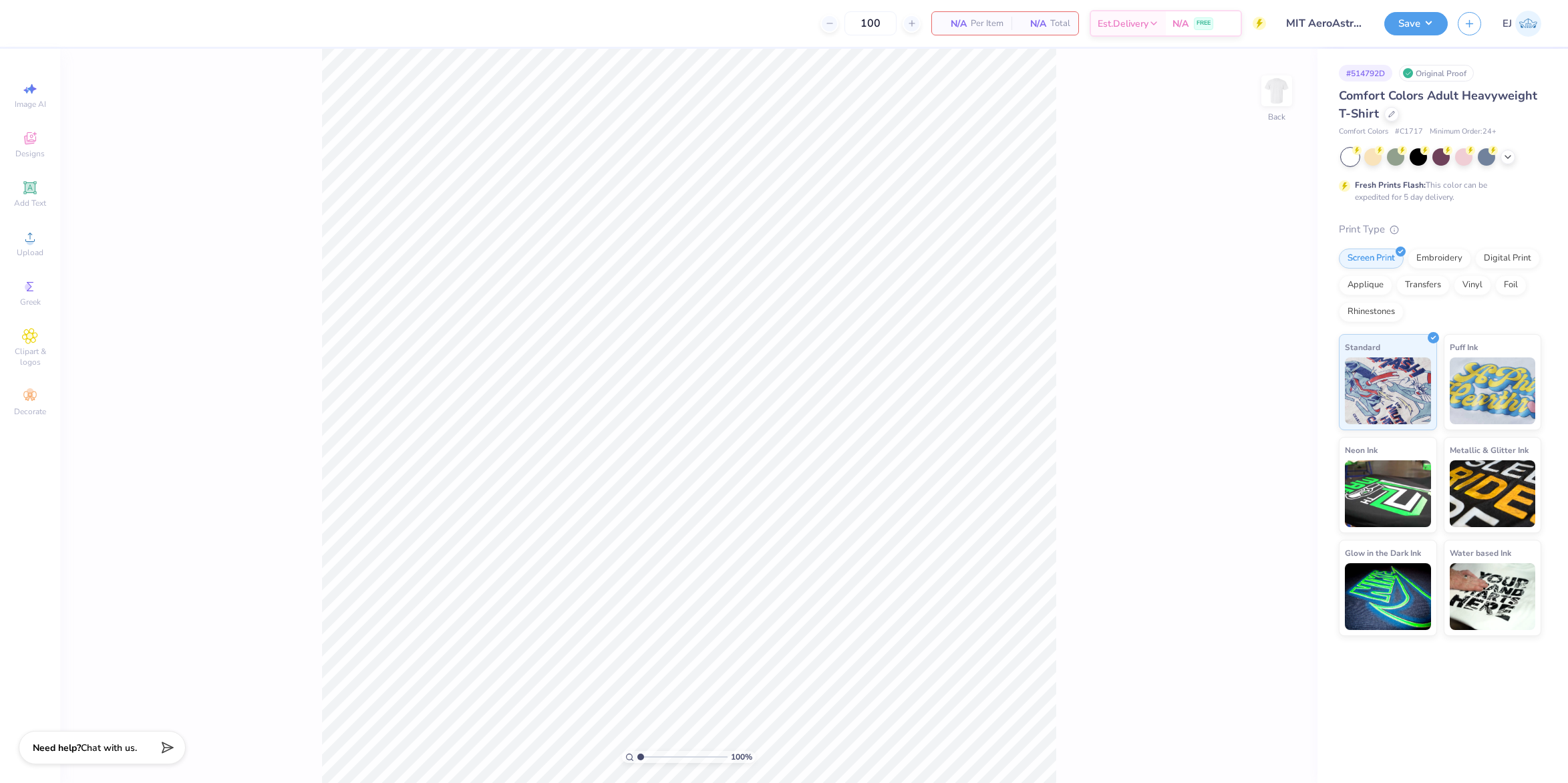
type input "MIT AeroAstro Swag Fall 2025"
click at [5, 240] on div "Image AI Designs Add Text Upload Greek Clipart & logos Decorate" at bounding box center [30, 416] width 60 height 735
click at [27, 253] on span "Upload" at bounding box center [30, 253] width 27 height 11
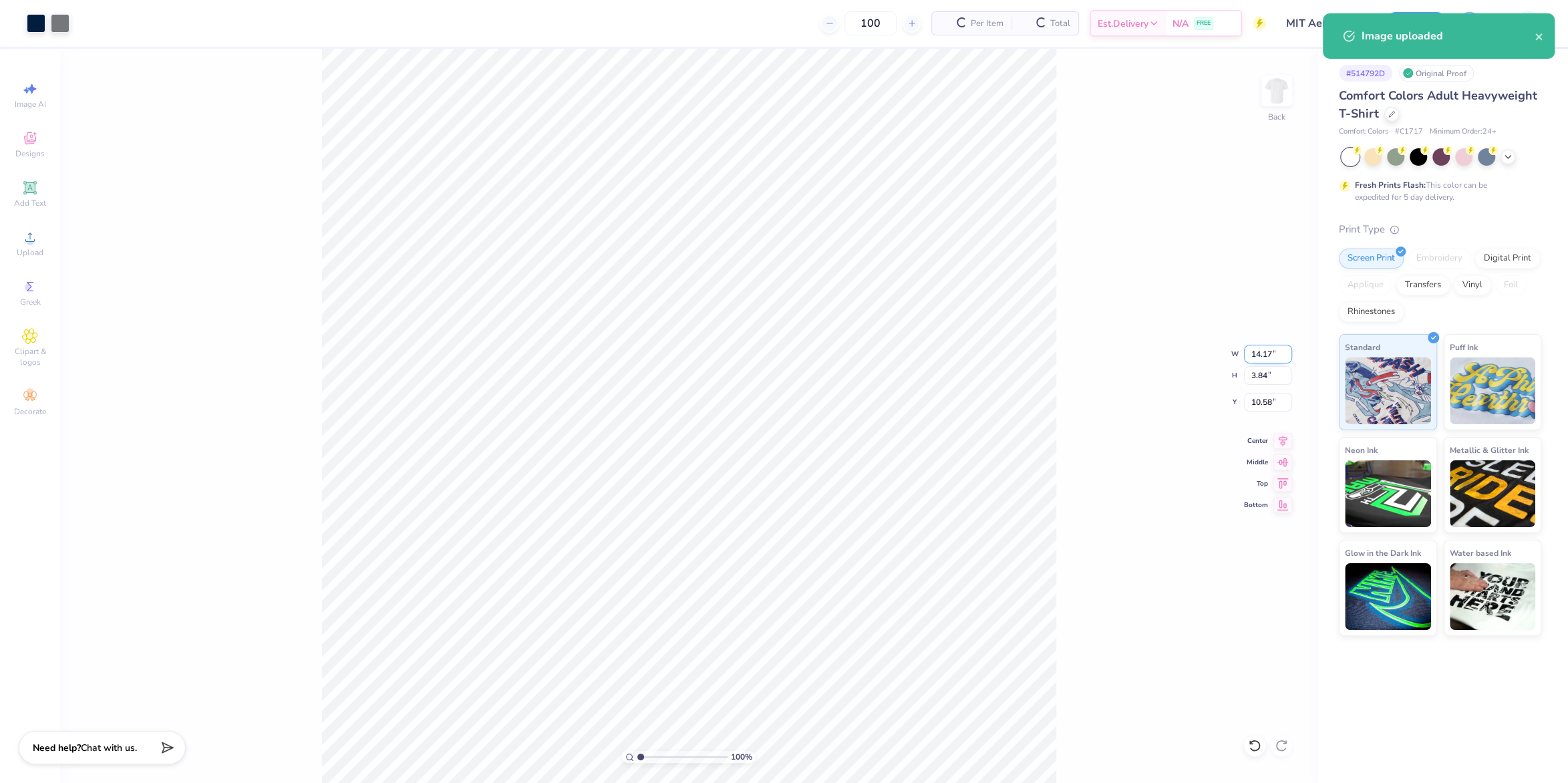
click at [1272, 358] on input "14.17" at bounding box center [1268, 354] width 48 height 19
type input "2"
type input "3.50"
type input "0.95"
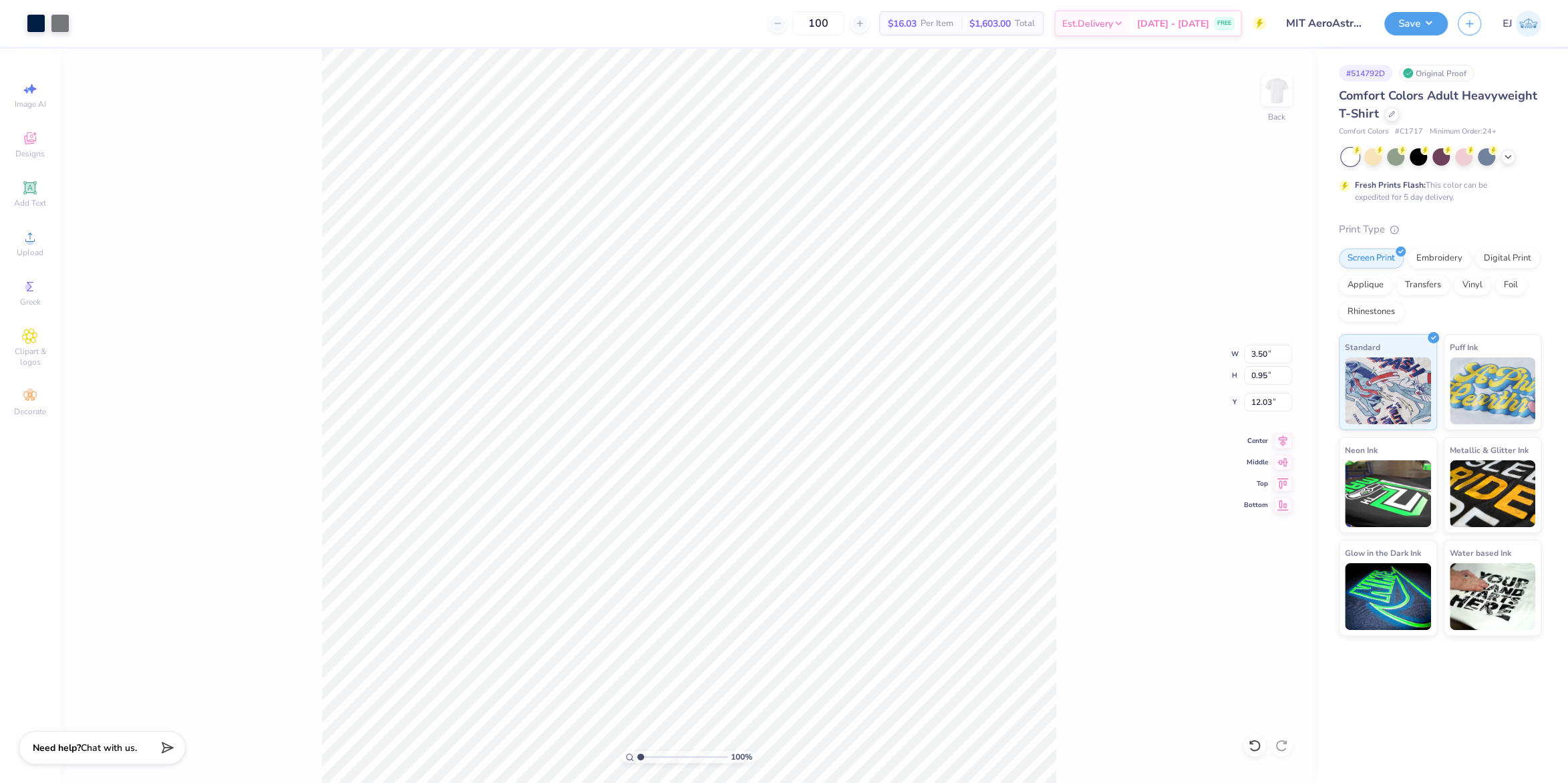
type input "3.00"
click at [1268, 99] on img at bounding box center [1277, 91] width 54 height 54
click at [23, 248] on div "Upload" at bounding box center [30, 244] width 47 height 39
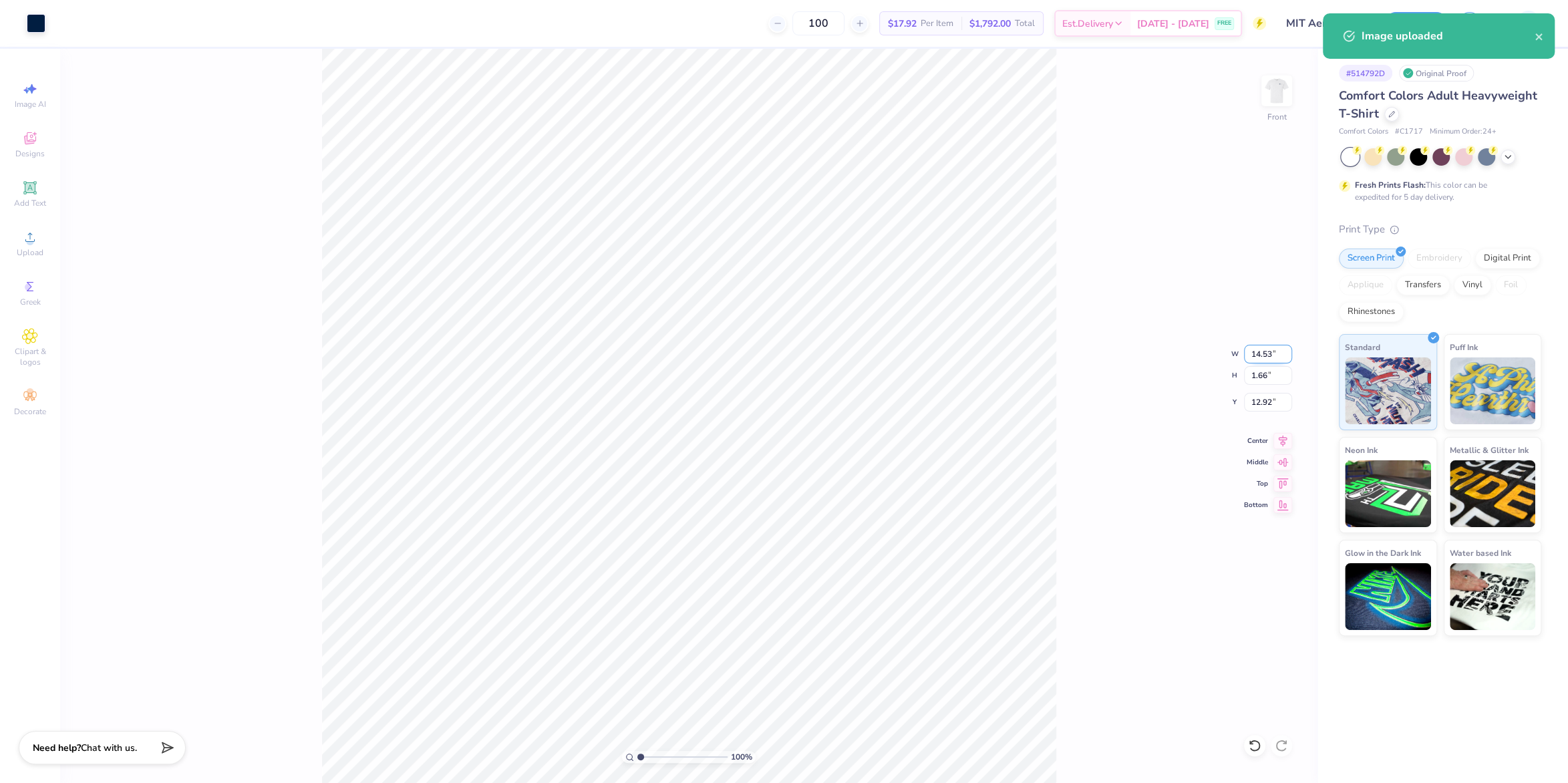
click at [1252, 354] on input "14.53" at bounding box center [1268, 354] width 48 height 19
type input "12.50"
type input "1.43"
type input "3.00"
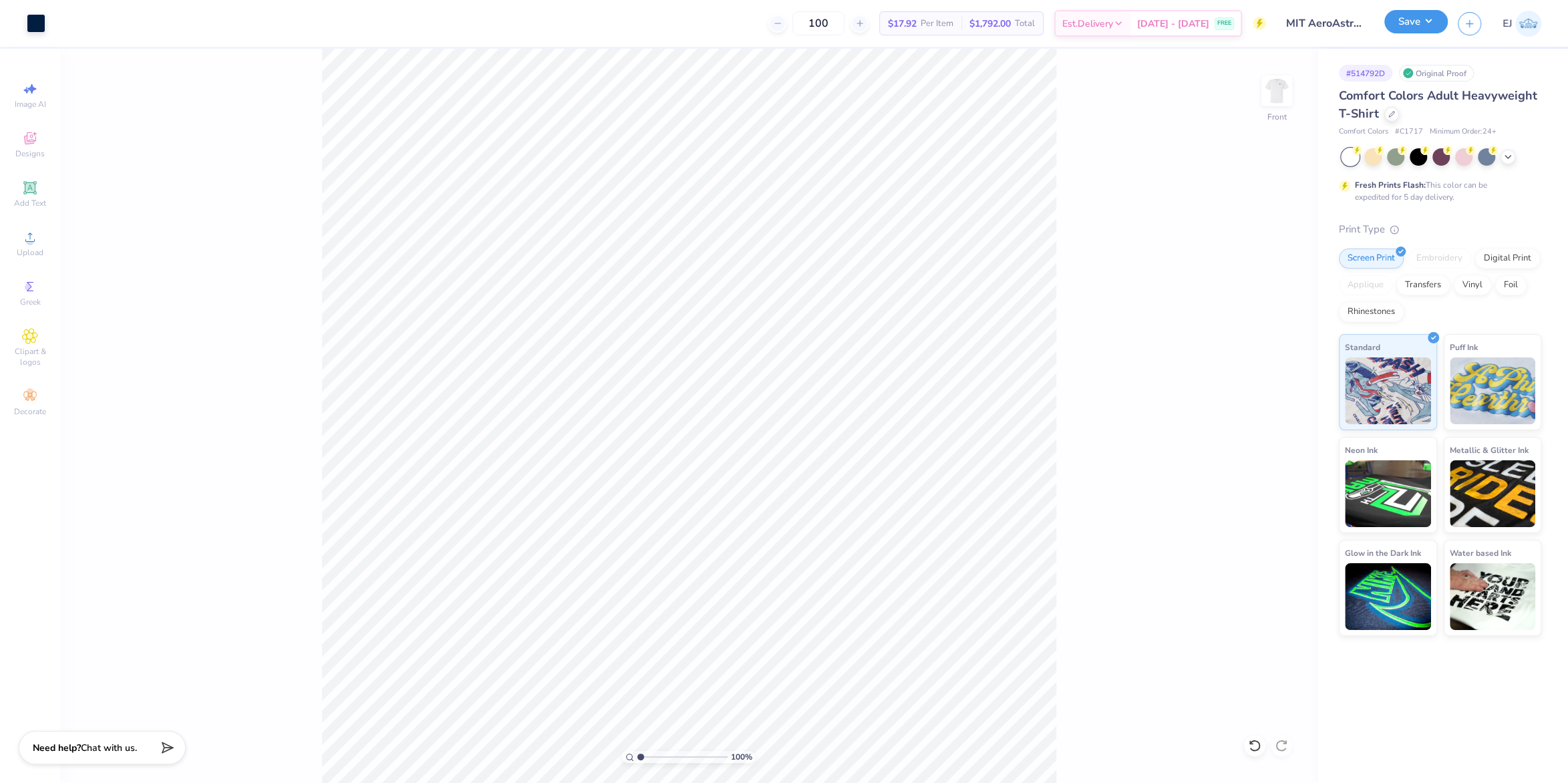
click at [1422, 20] on button "Save" at bounding box center [1415, 21] width 64 height 23
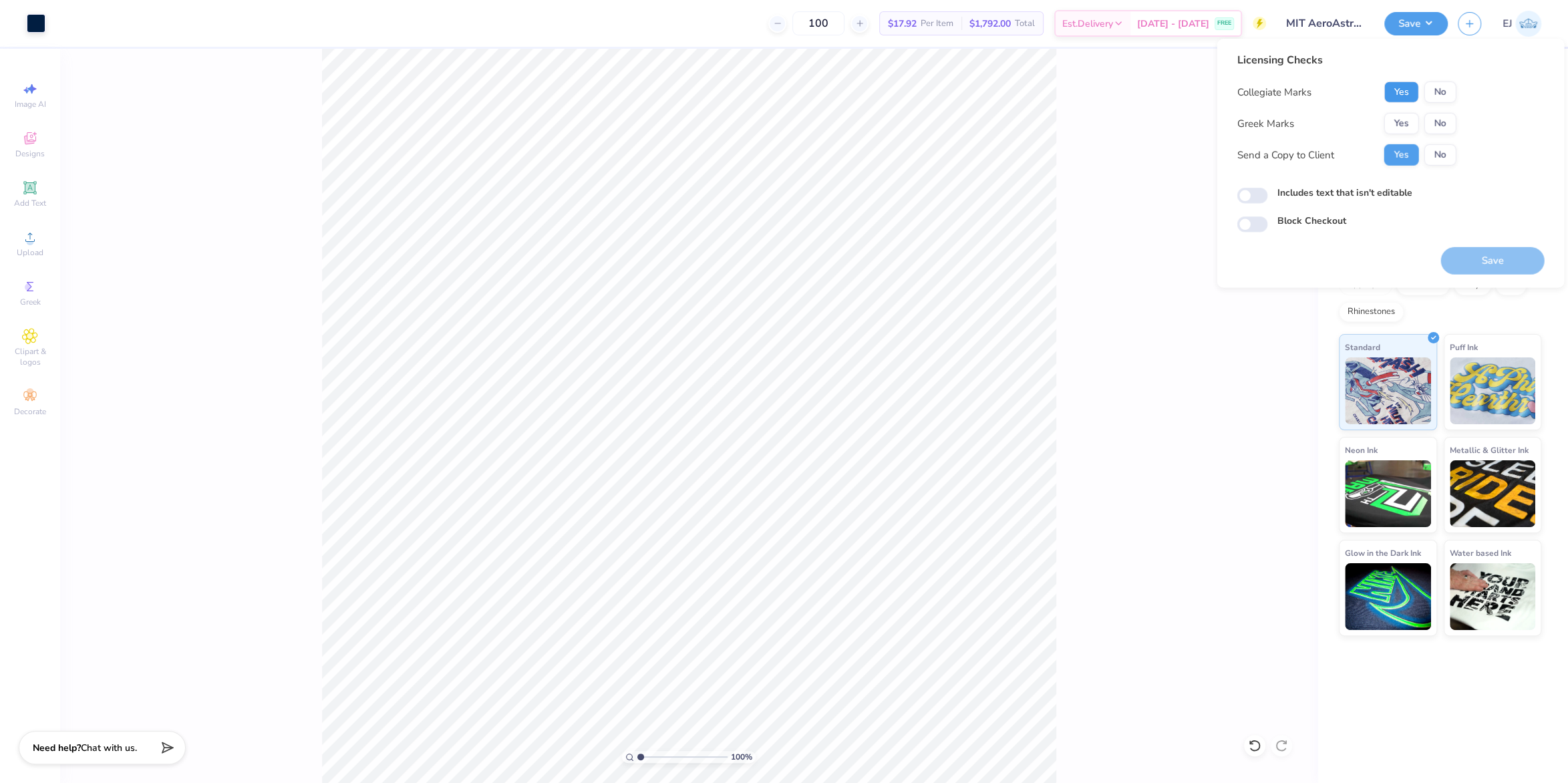
click at [1391, 87] on button "Yes" at bounding box center [1401, 92] width 35 height 21
click at [1431, 121] on button "No" at bounding box center [1440, 124] width 32 height 21
click at [1490, 250] on button "Save" at bounding box center [1492, 261] width 104 height 27
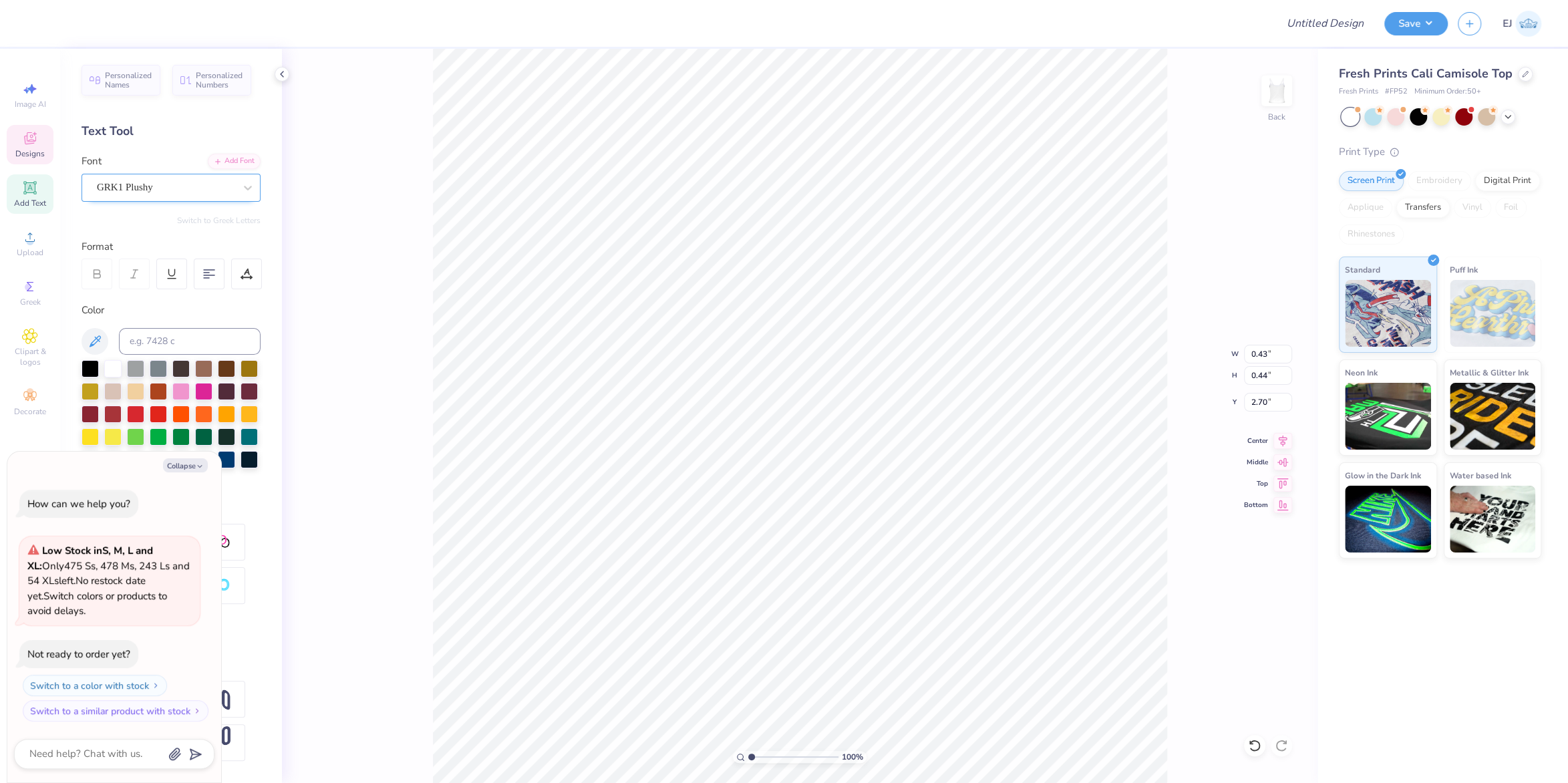
click at [138, 174] on div "GRK1 Plushy" at bounding box center [171, 188] width 179 height 28
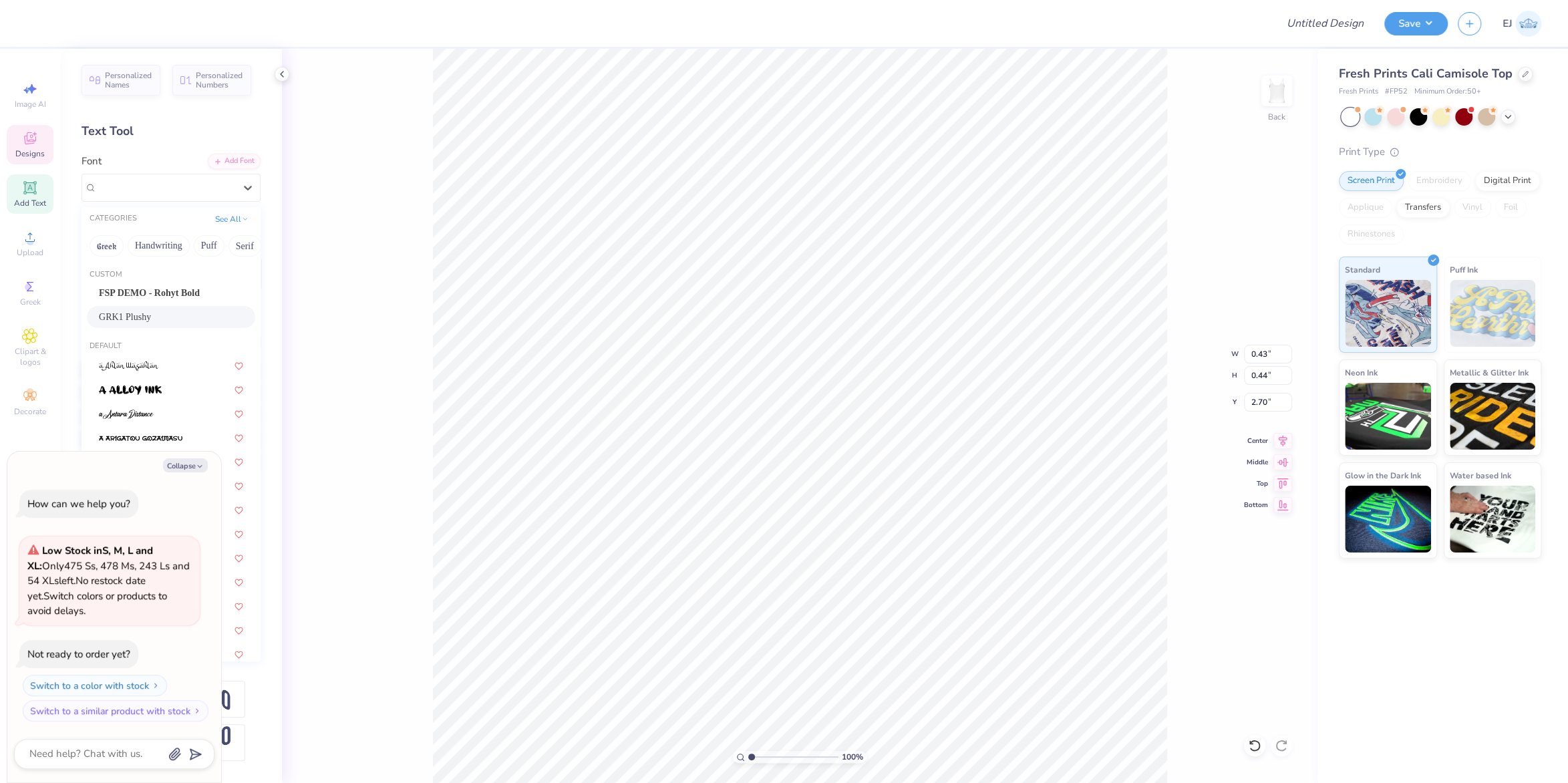
type textarea "x"
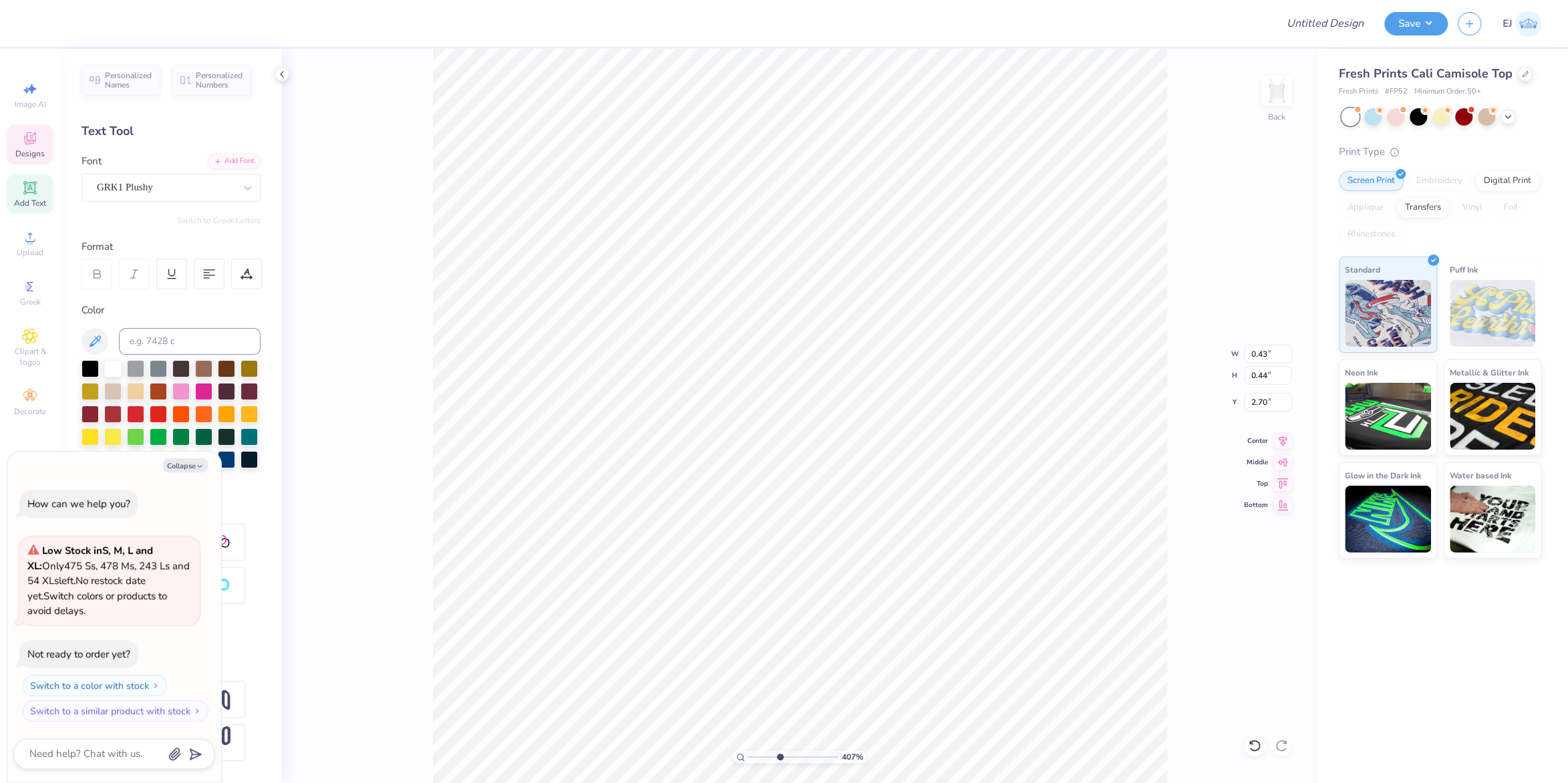
drag, startPoint x: 763, startPoint y: 757, endPoint x: 779, endPoint y: 751, distance: 17.1
click at [779, 752] on input "range" at bounding box center [793, 758] width 90 height 12
type input "4.07"
type textarea "x"
drag, startPoint x: 785, startPoint y: 754, endPoint x: 750, endPoint y: 754, distance: 35.0
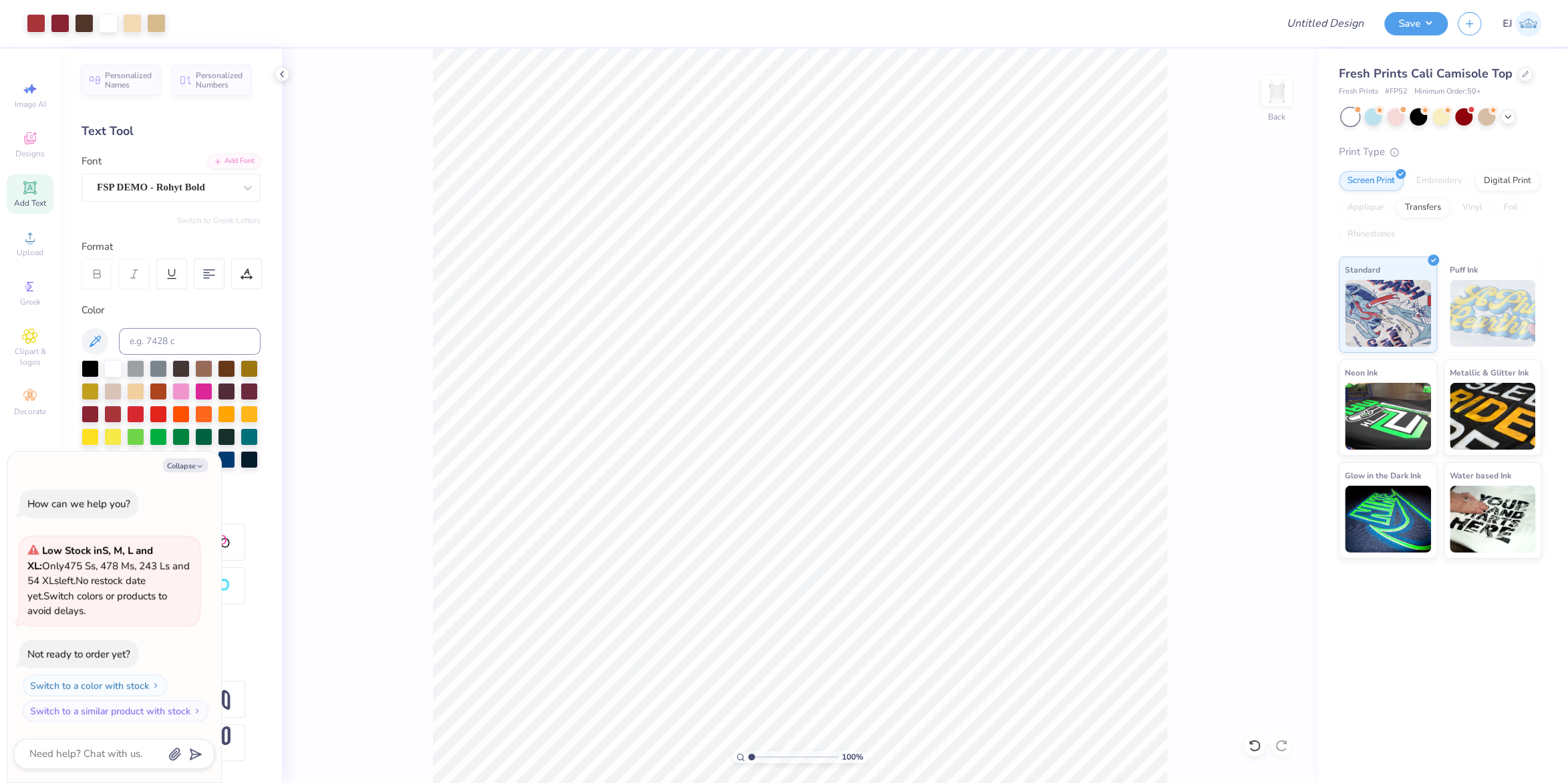
type input "1"
click at [749, 760] on input "range" at bounding box center [793, 758] width 90 height 12
click at [892, 484] on li "Download vector" at bounding box center [870, 481] width 105 height 26
type textarea "x"
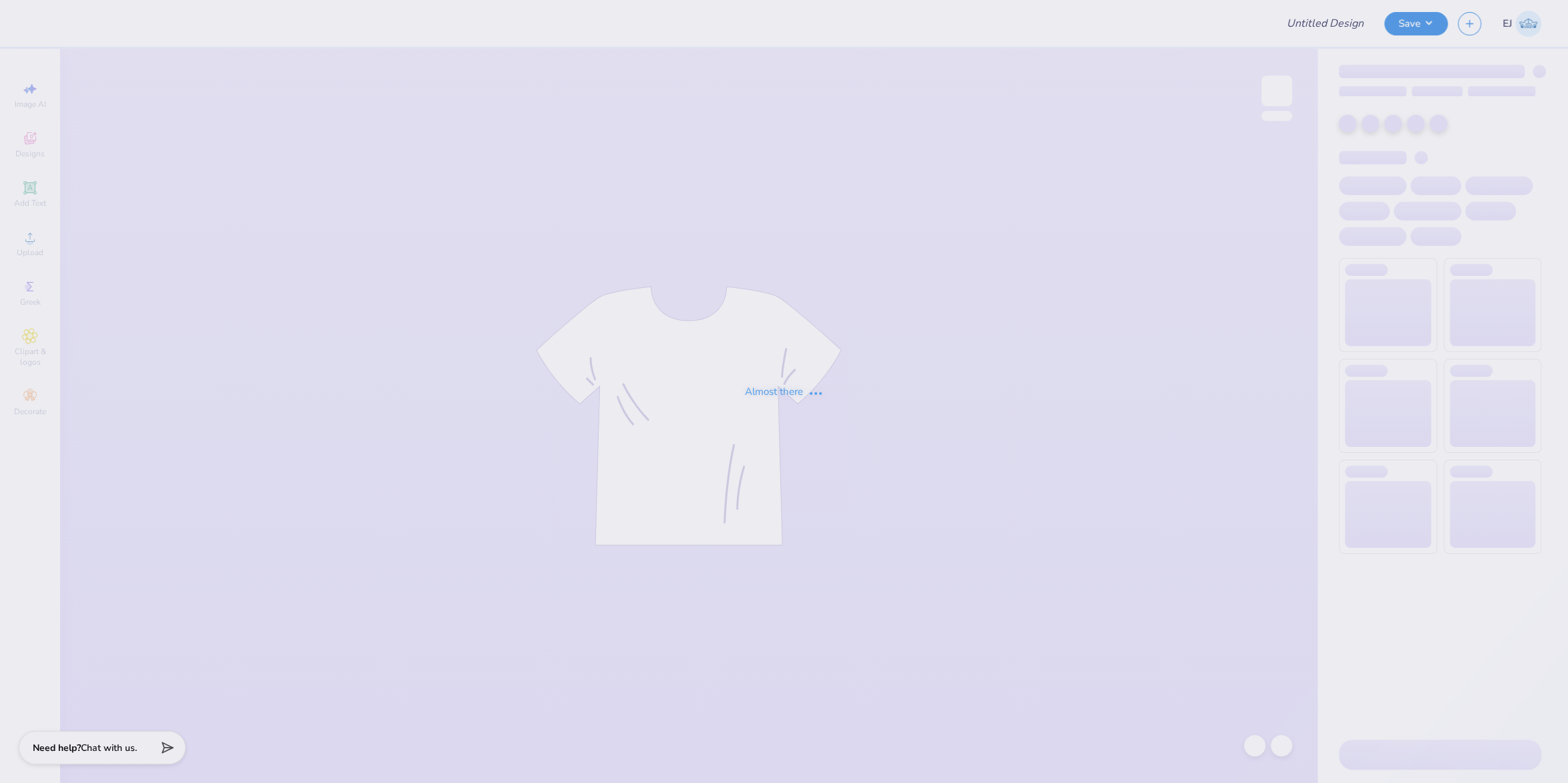
type input "possible bc shirt"
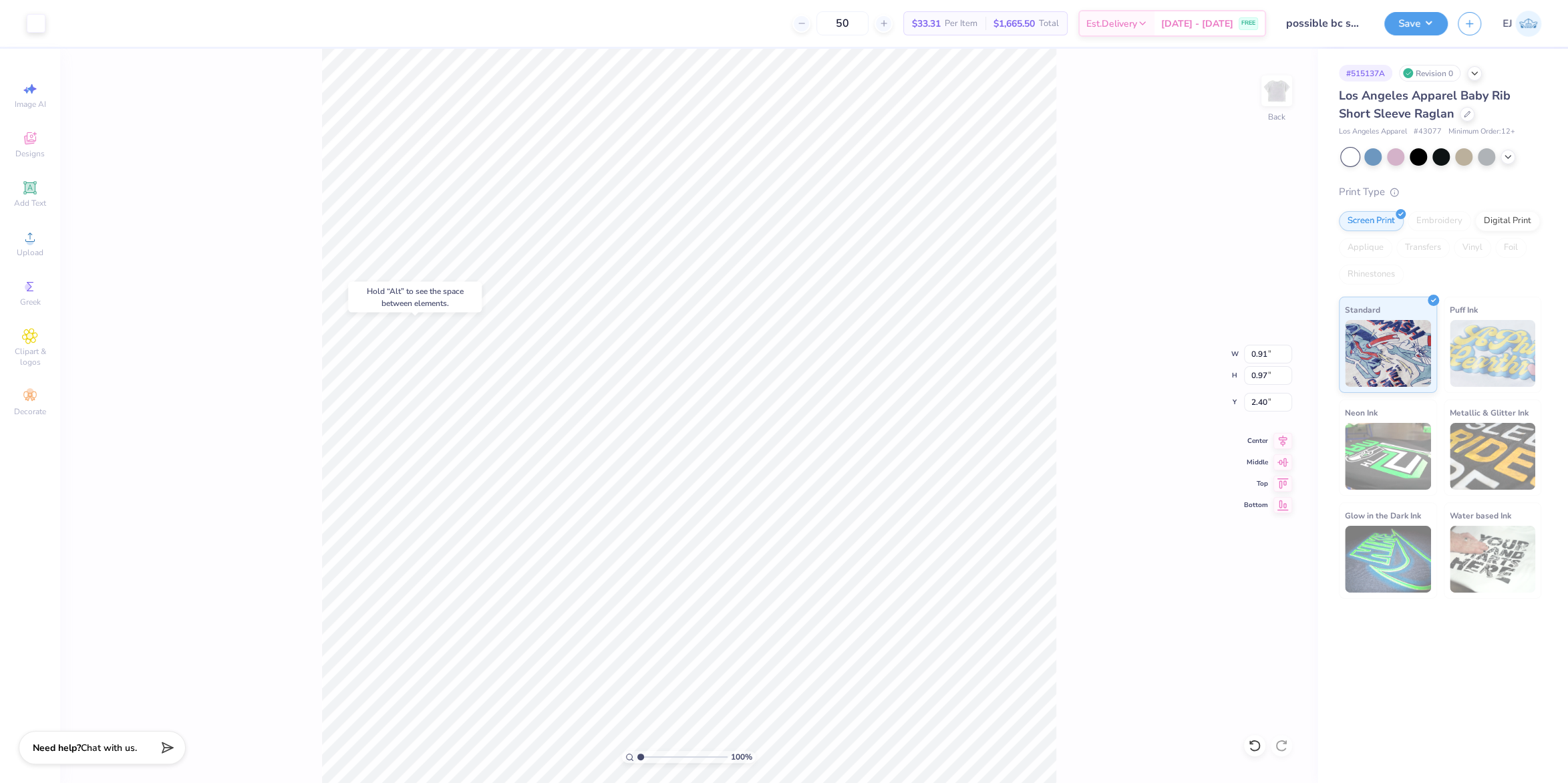
type input "2.40"
click at [261, 116] on div "100 % Back" at bounding box center [689, 416] width 1258 height 735
